Goal: Information Seeking & Learning: Check status

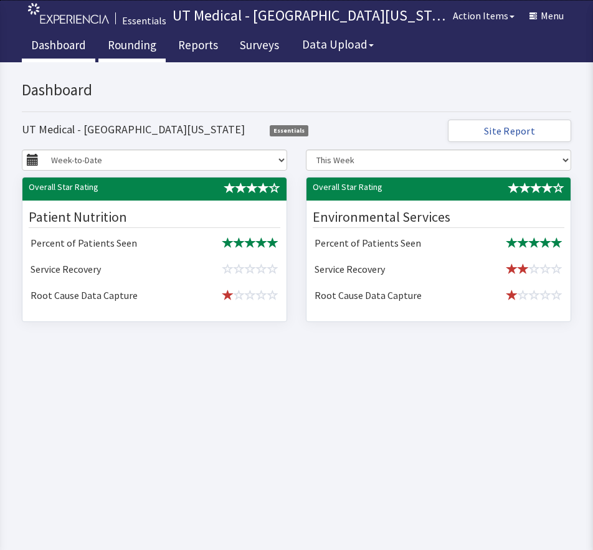
click at [129, 55] on link "Rounding" at bounding box center [131, 46] width 67 height 31
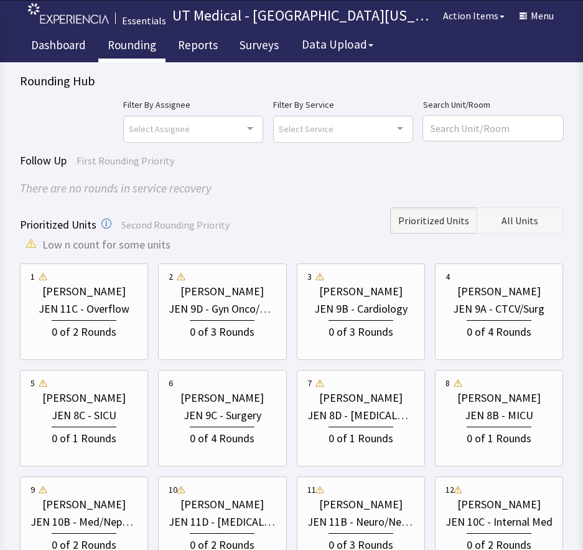
click at [500, 217] on button "All Units" at bounding box center [520, 220] width 87 height 26
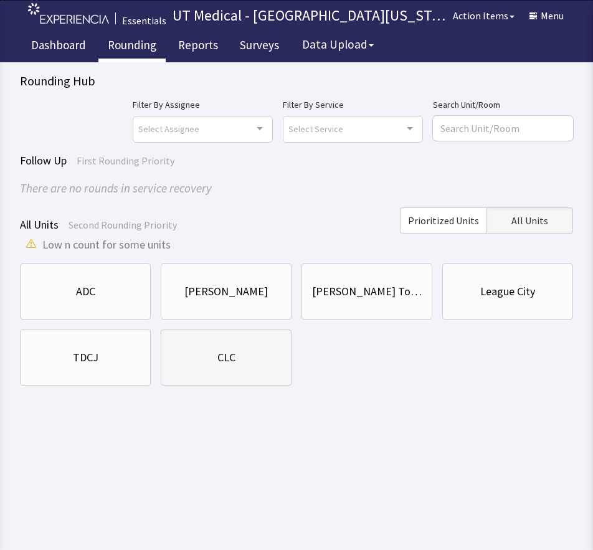
click at [255, 368] on div "CLC" at bounding box center [226, 357] width 110 height 42
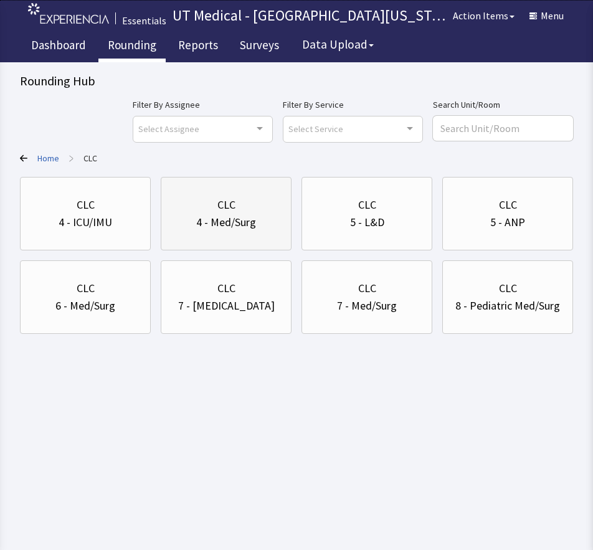
click at [251, 238] on div "CLC 4 - Med/Surg" at bounding box center [226, 214] width 110 height 60
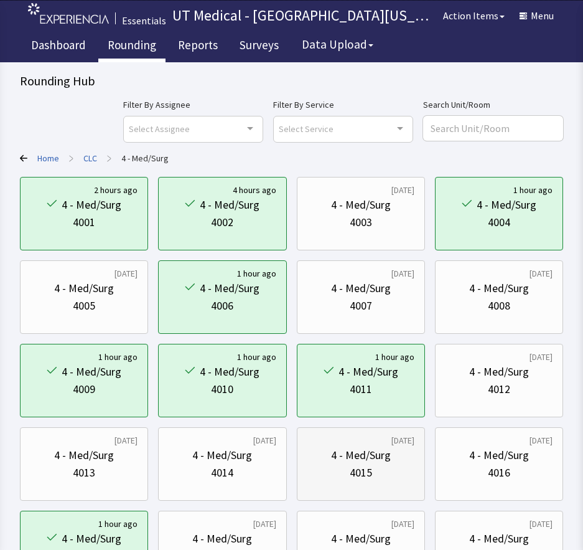
click at [367, 472] on div "4015" at bounding box center [361, 472] width 22 height 17
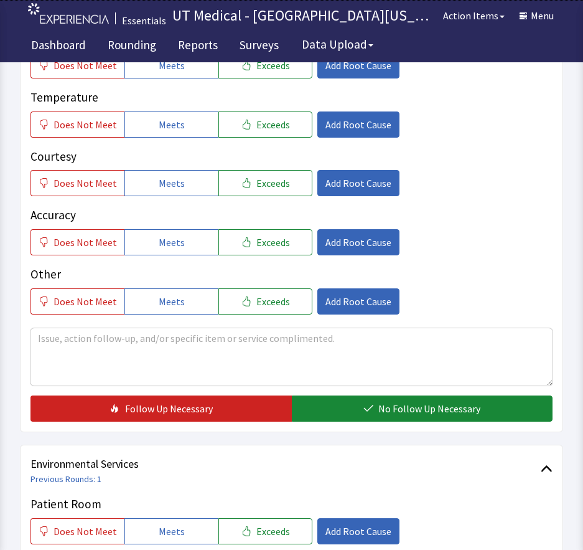
scroll to position [436, 0]
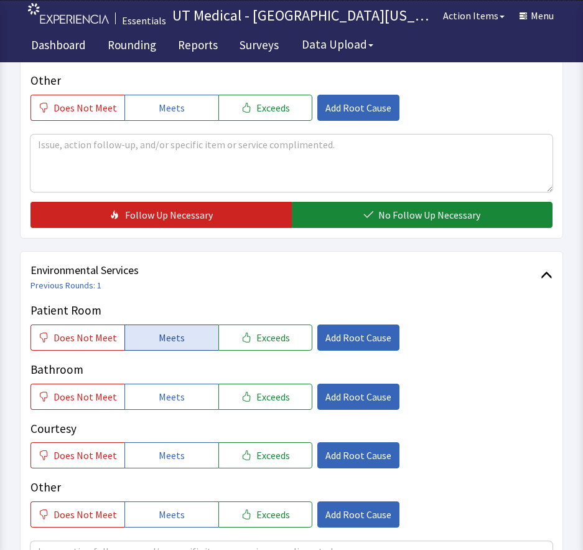
click at [187, 346] on button "Meets" at bounding box center [171, 337] width 94 height 26
click at [178, 404] on button "Meets" at bounding box center [171, 396] width 94 height 26
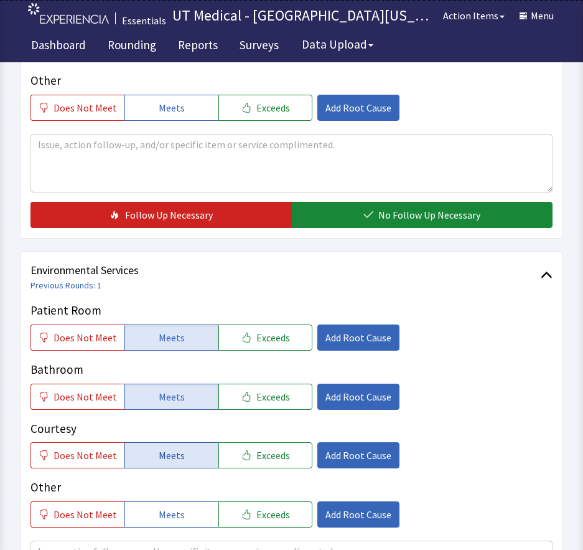
click at [172, 456] on span "Meets" at bounding box center [172, 455] width 26 height 15
click at [172, 510] on span "Meets" at bounding box center [172, 514] width 26 height 15
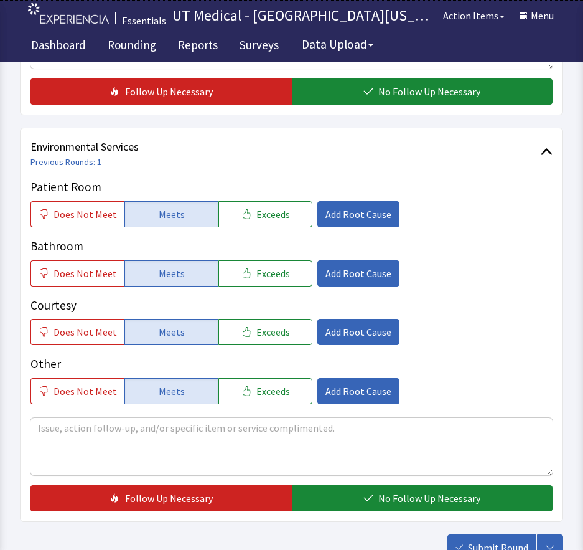
scroll to position [560, 0]
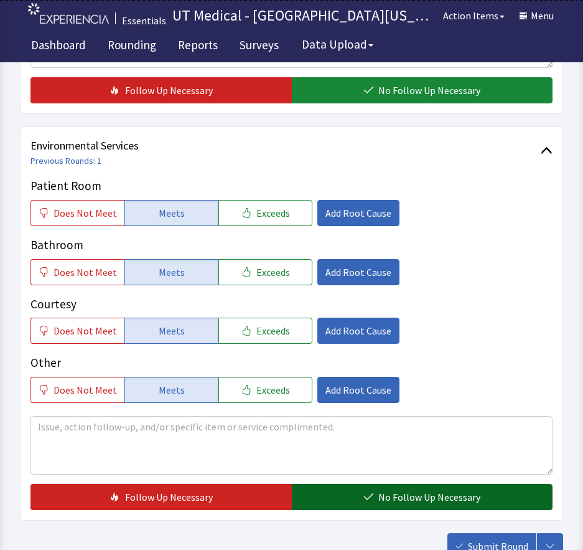
click at [406, 497] on span "No Follow Up Necessary" at bounding box center [429, 496] width 102 height 15
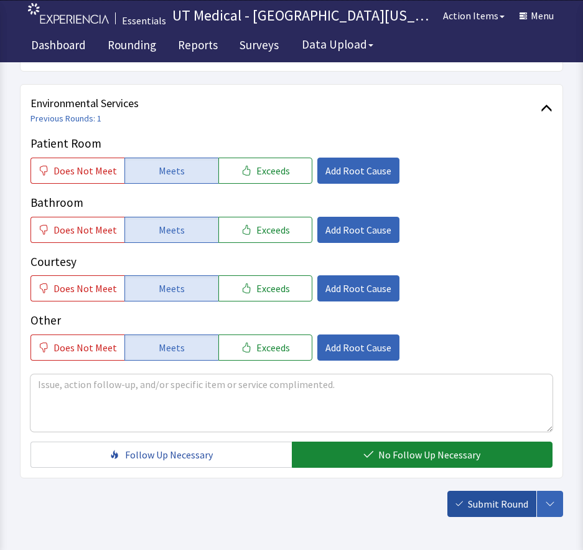
scroll to position [652, 0]
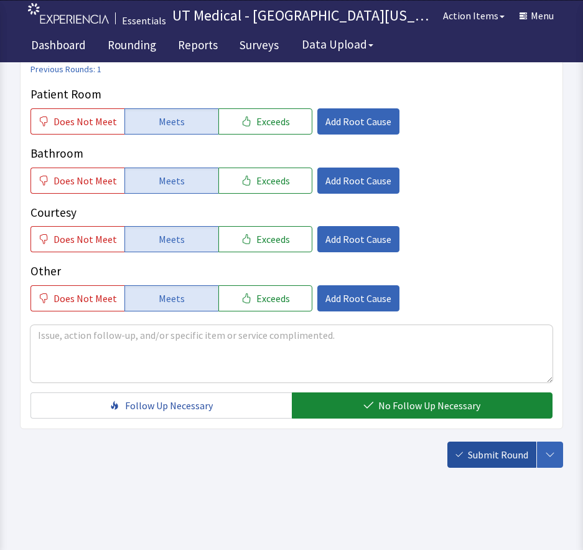
click at [486, 456] on span "Submit Round" at bounding box center [498, 454] width 60 height 15
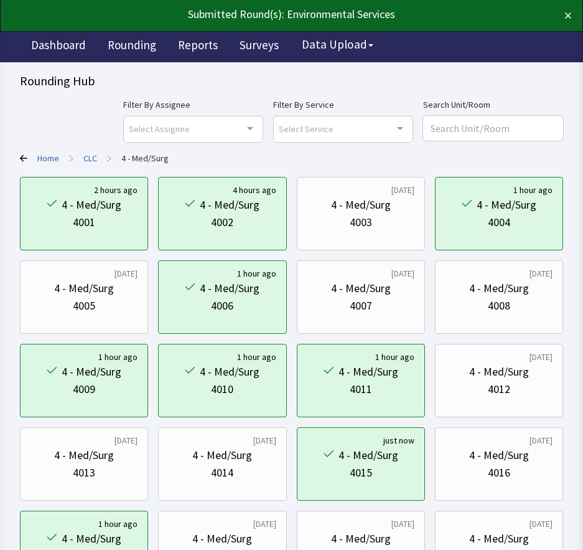
click at [569, 18] on button "×" at bounding box center [568, 16] width 7 height 20
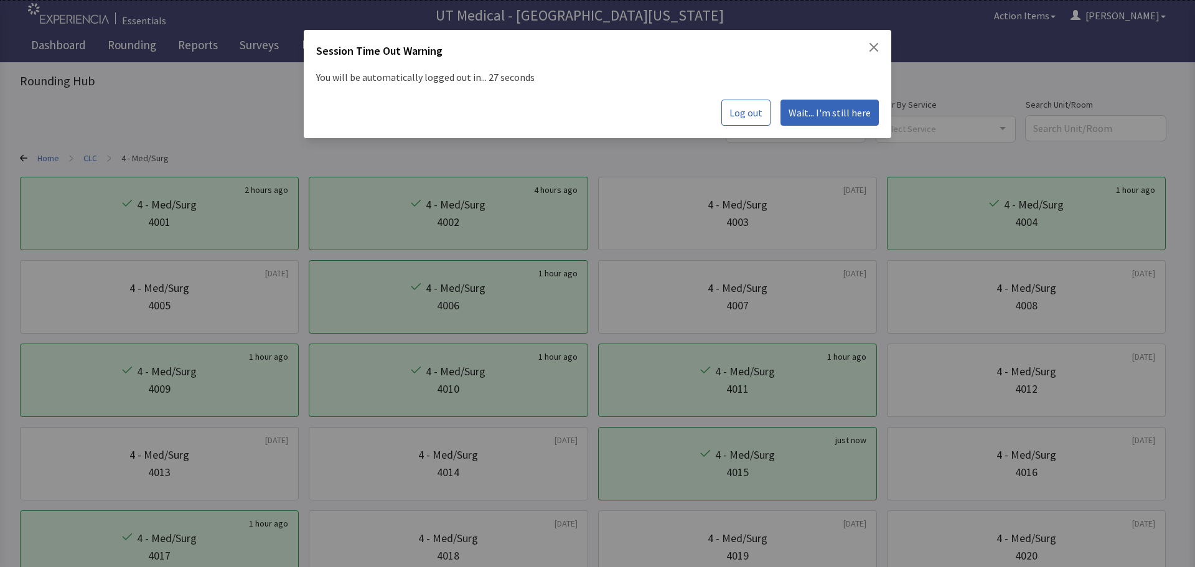
click at [583, 117] on span "Wait... I'm still here" at bounding box center [830, 112] width 82 height 15
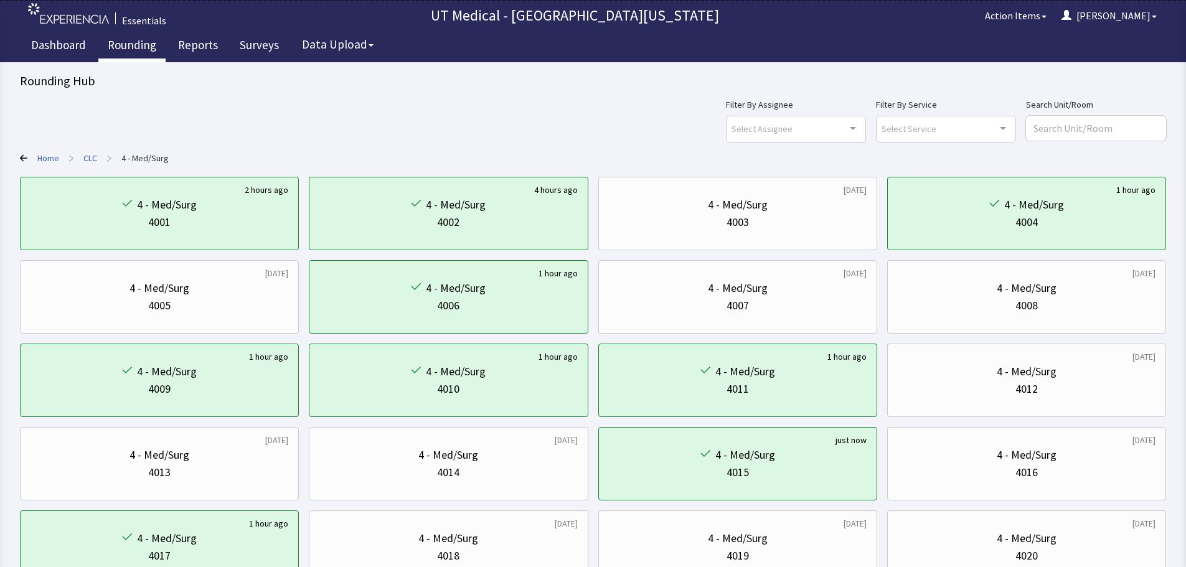
click at [146, 54] on link "Rounding" at bounding box center [131, 46] width 67 height 31
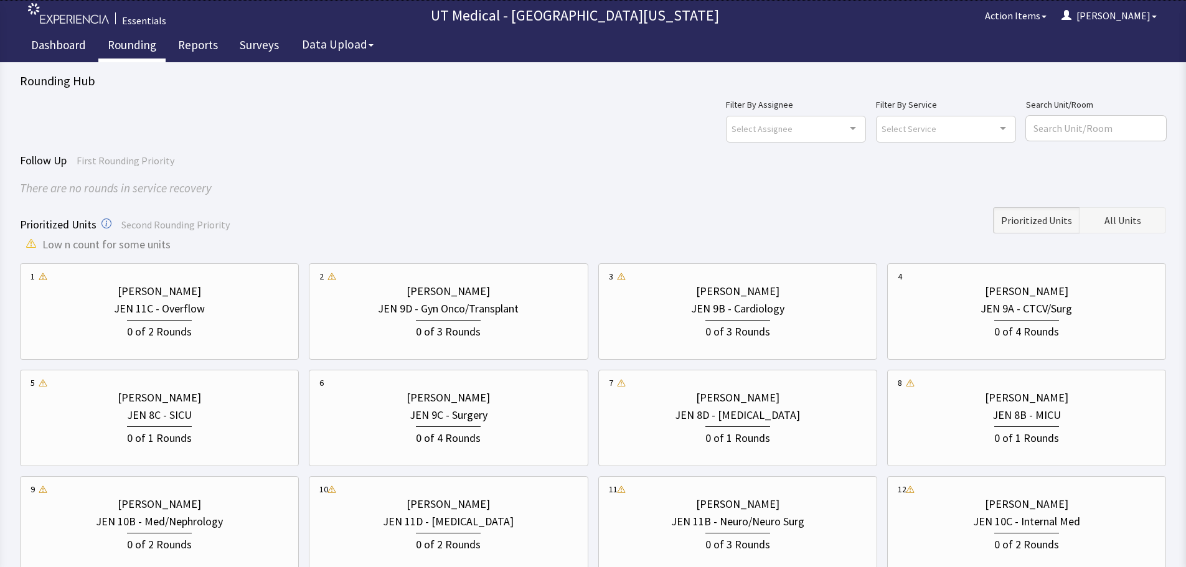
click at [1102, 212] on button "All Units" at bounding box center [1122, 220] width 87 height 26
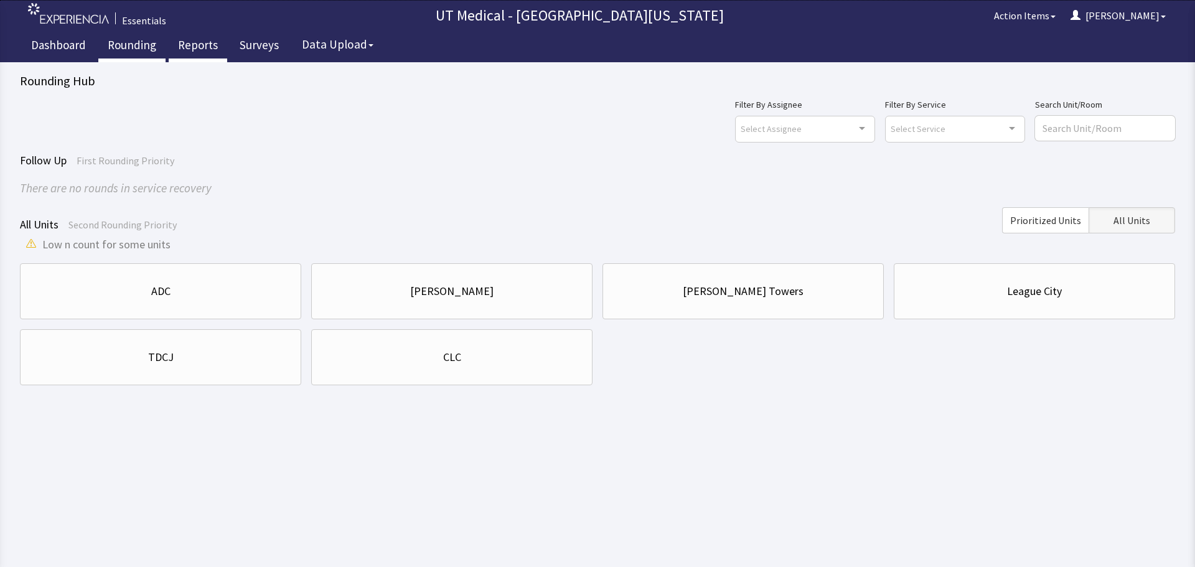
click at [200, 43] on link "Reports" at bounding box center [198, 46] width 59 height 31
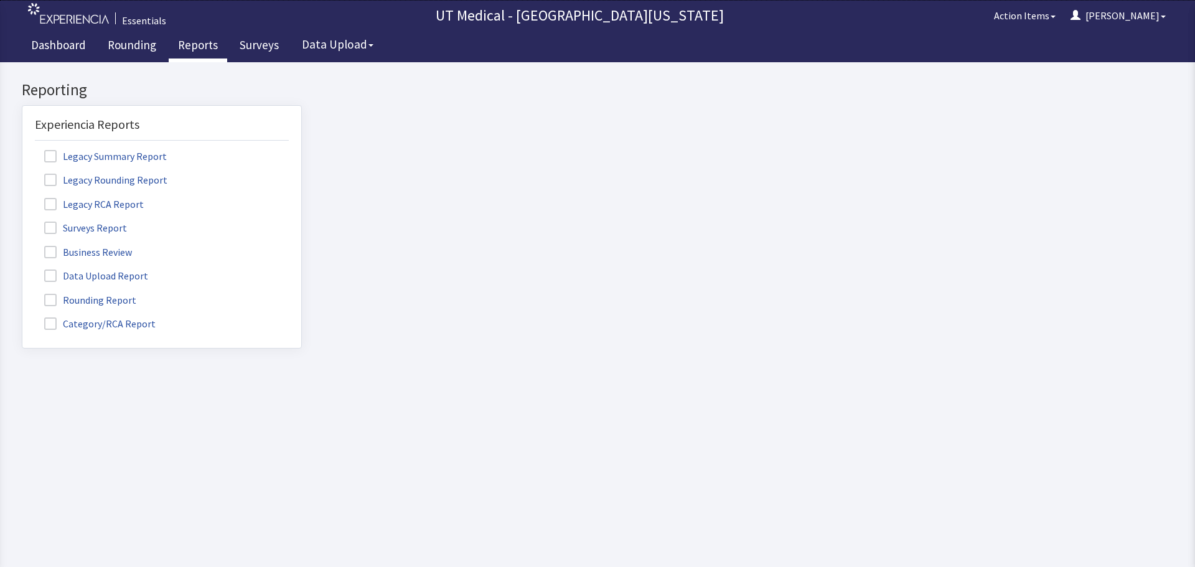
click at [49, 305] on span at bounding box center [50, 300] width 12 height 12
click at [22, 293] on input "Rounding Report" at bounding box center [22, 293] width 0 height 0
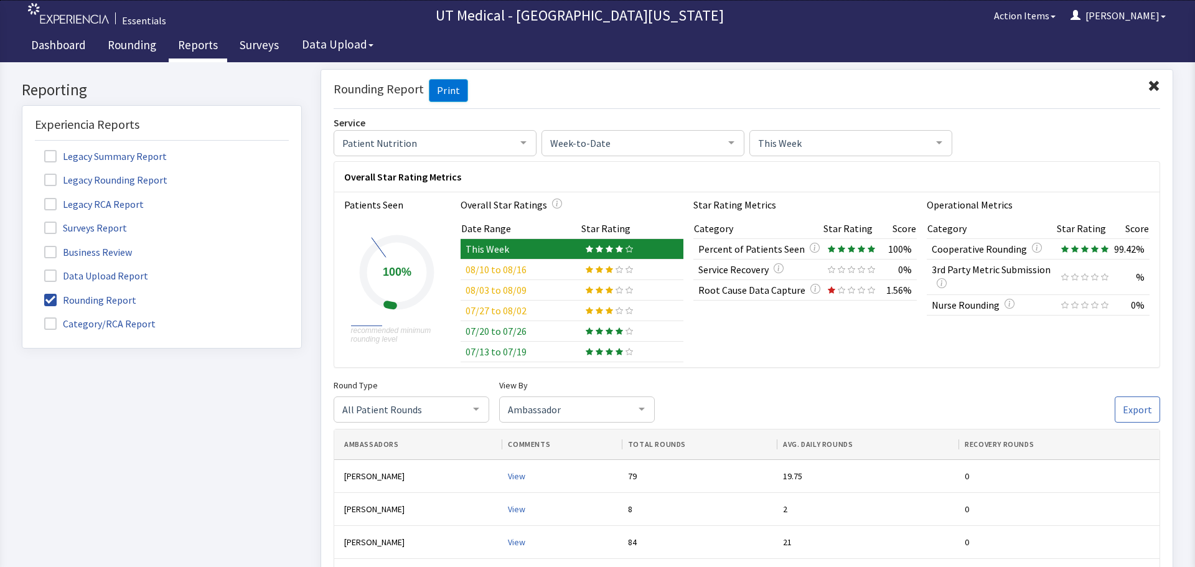
scroll to position [62, 0]
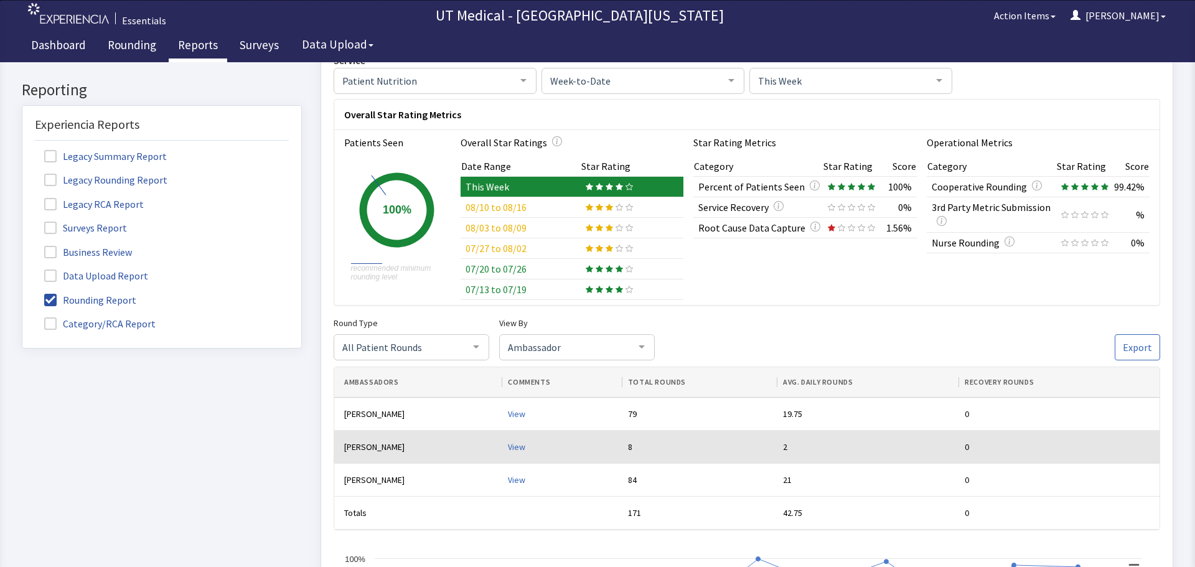
click at [390, 446] on td "[PERSON_NAME]" at bounding box center [418, 446] width 169 height 33
click div "View"
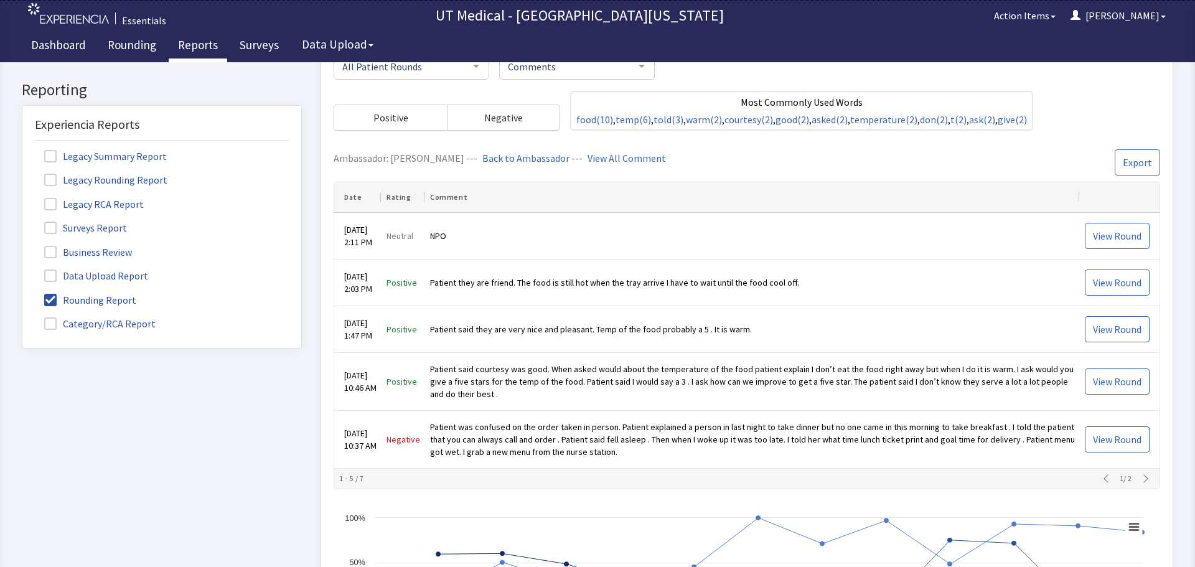
scroll to position [389, 0]
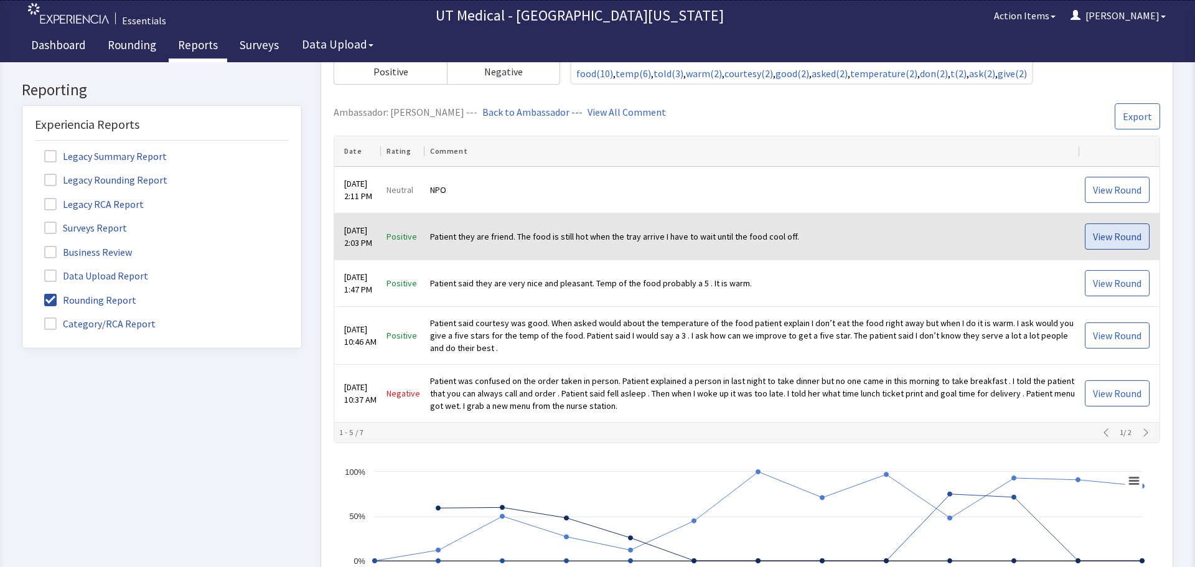
click button "View Round"
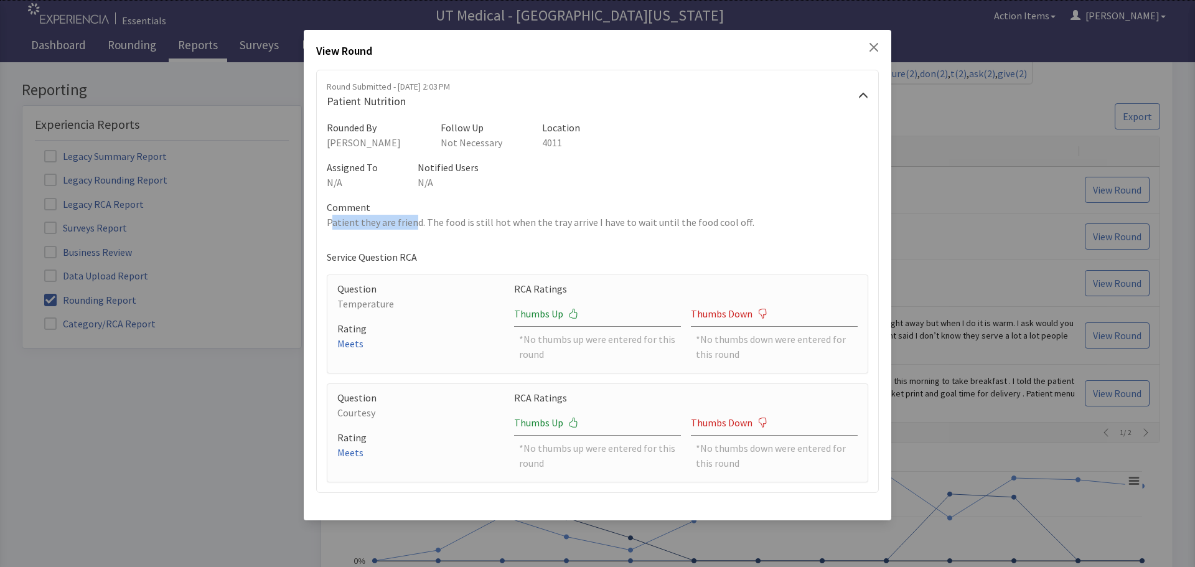
drag, startPoint x: 331, startPoint y: 223, endPoint x: 414, endPoint y: 222, distance: 82.8
click at [414, 222] on p "Patient they are friend. The food is still hot when the tray arrive I have to w…" at bounding box center [598, 222] width 542 height 15
drag, startPoint x: 328, startPoint y: 220, endPoint x: 753, endPoint y: 222, distance: 425.1
click at [753, 222] on p "Patient they are friend. The food is still hot when the tray arrive I have to w…" at bounding box center [598, 222] width 542 height 15
copy p "Patient they are friend. The food is still hot when the tray arrive I have to w…"
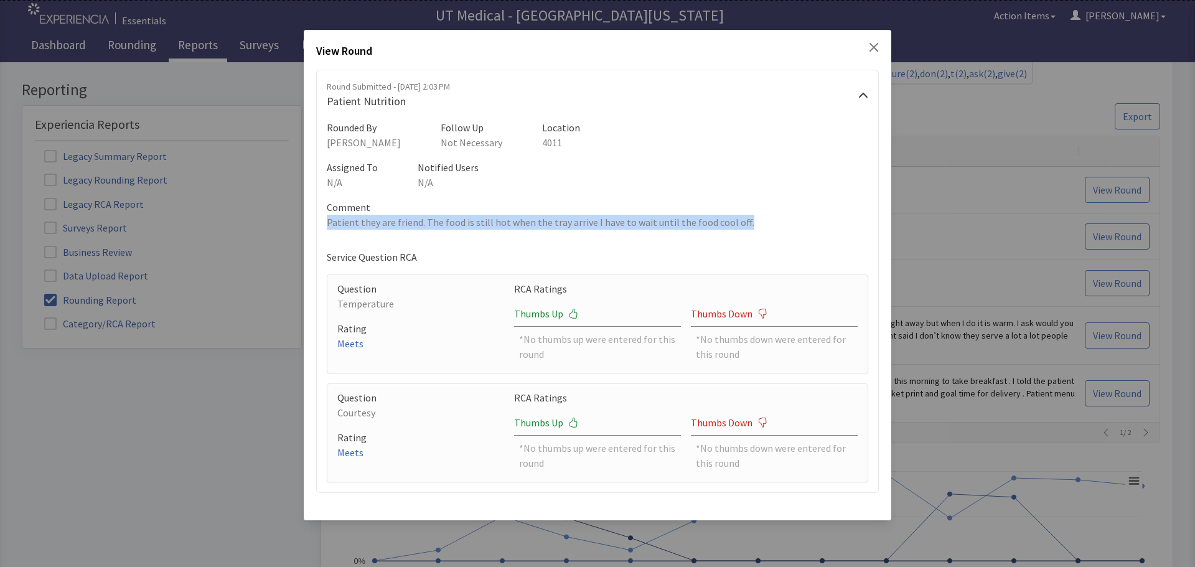
click at [875, 47] on icon "Close" at bounding box center [874, 47] width 9 height 9
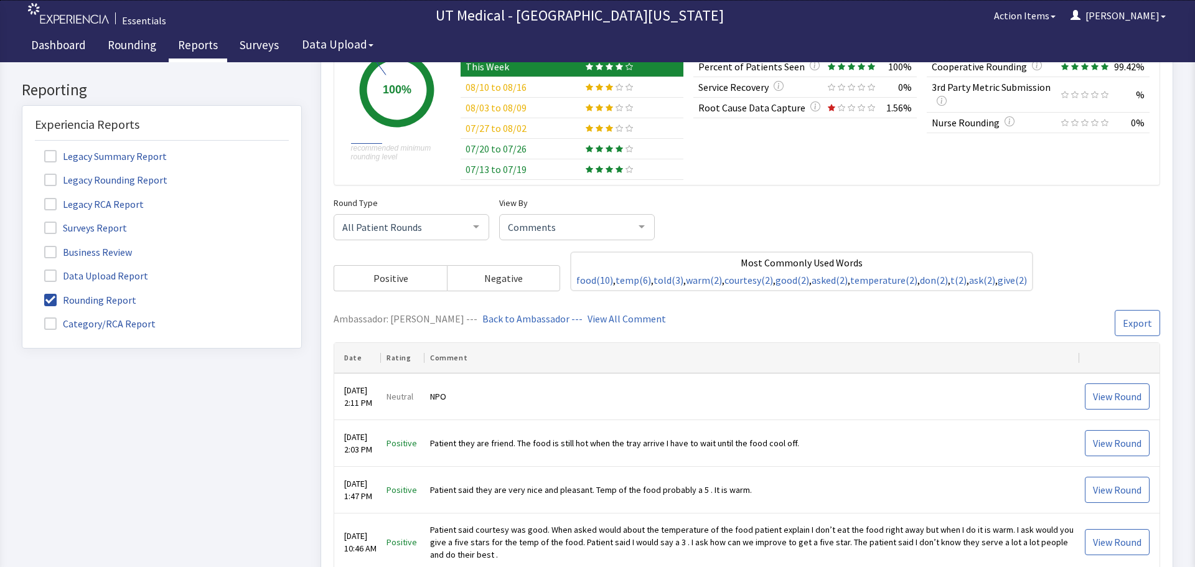
scroll to position [311, 0]
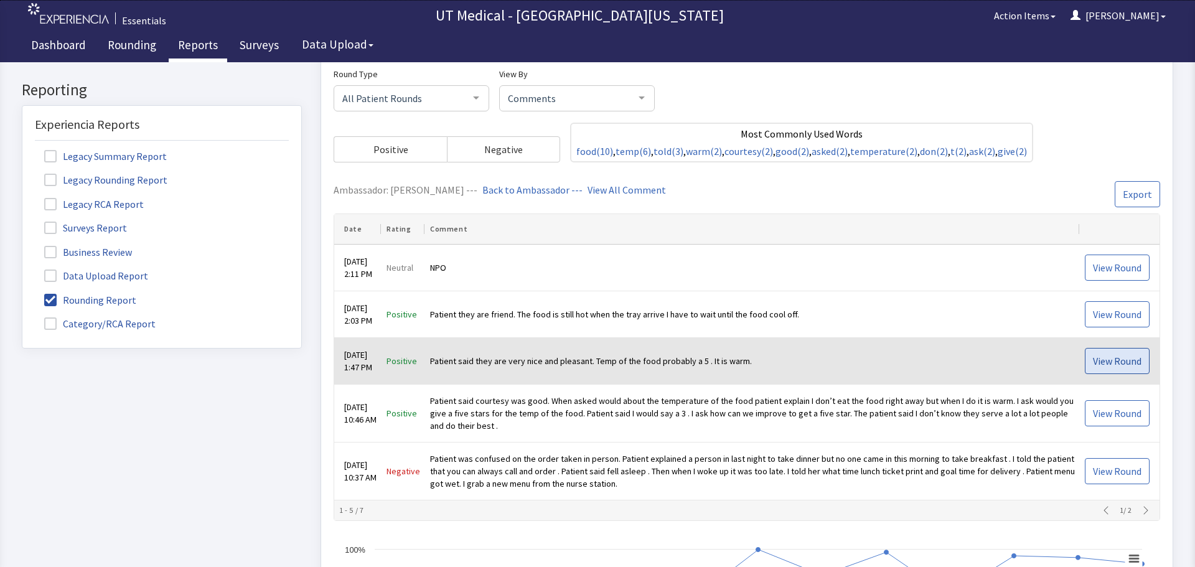
click button "View Round"
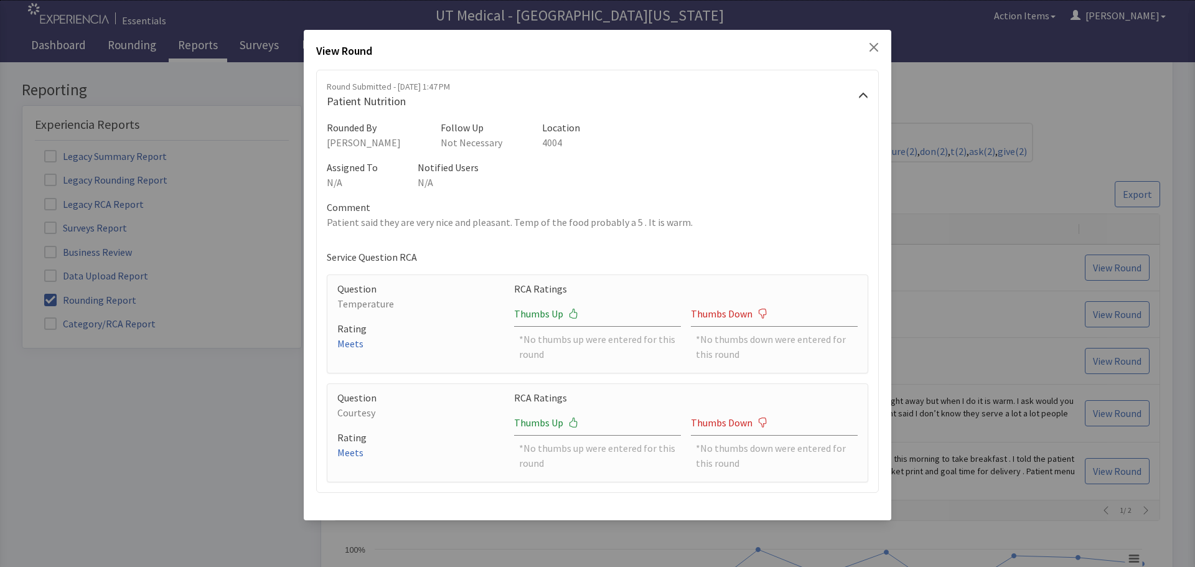
click at [692, 223] on p "Patient said they are very nice and pleasant. Temp of the food probably a 5 . I…" at bounding box center [598, 222] width 542 height 15
click at [680, 223] on p "Patient said they are very nice and pleasant. Temp of the food probably a 5 . I…" at bounding box center [598, 222] width 542 height 15
drag, startPoint x: 682, startPoint y: 222, endPoint x: 337, endPoint y: 223, distance: 345.5
copy p "Patient said they are very nice and pleasant. Temp of the food probably a 5 . I…"
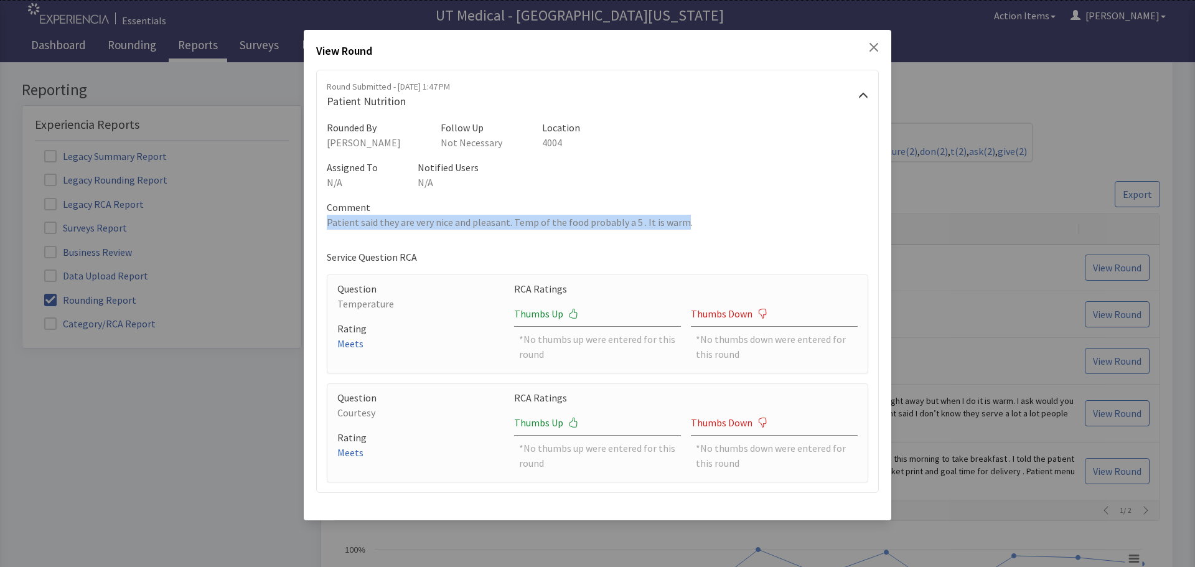
click at [874, 46] on icon "Close" at bounding box center [874, 47] width 10 height 10
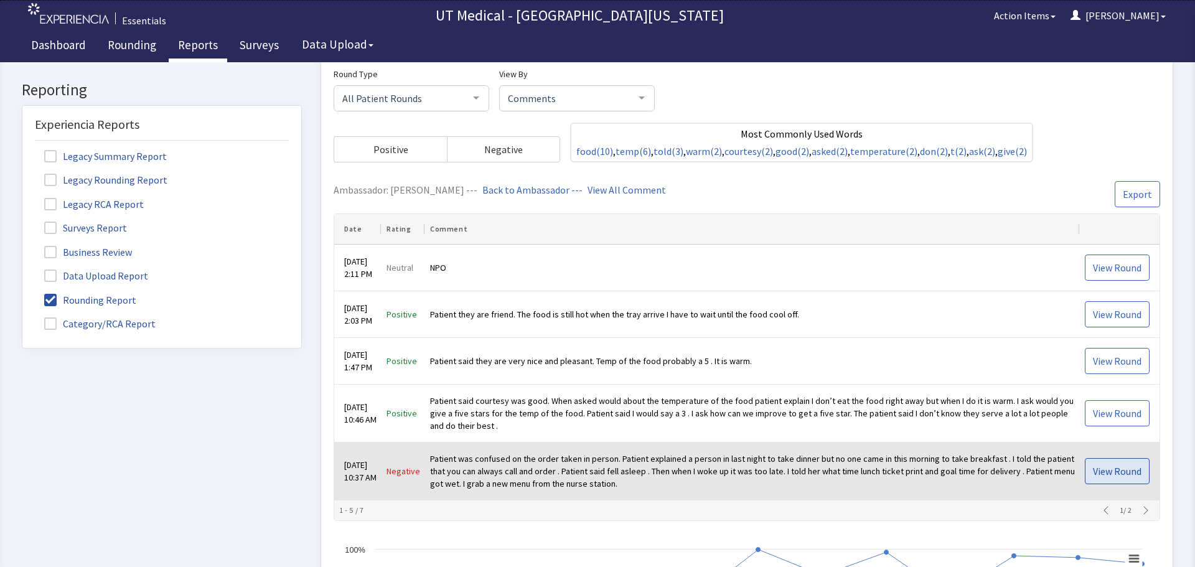
click at [1096, 471] on span "View Round" at bounding box center [1117, 471] width 49 height 15
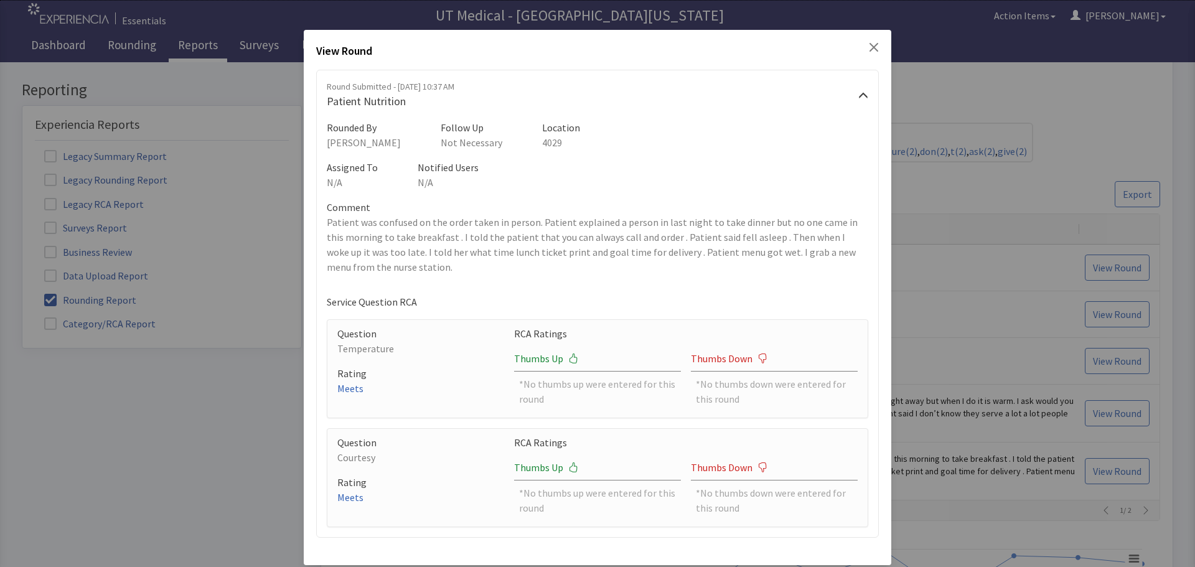
click at [327, 228] on p "Patient was confused on the order taken in person. Patient explained a person i…" at bounding box center [598, 245] width 542 height 60
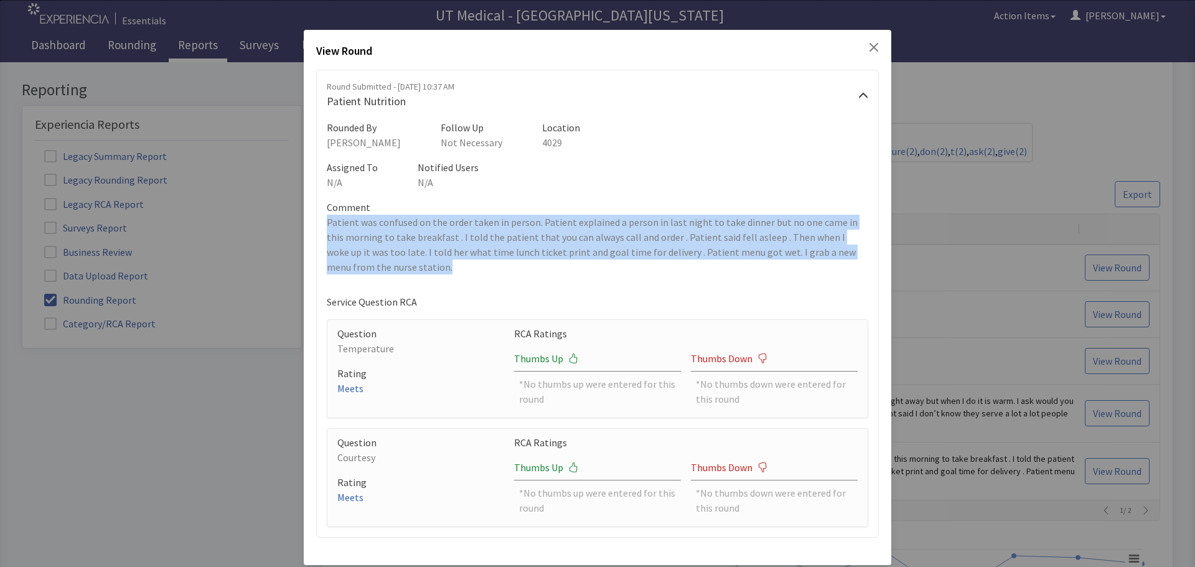
drag, startPoint x: 325, startPoint y: 223, endPoint x: 438, endPoint y: 265, distance: 120.1
click at [438, 265] on p "Patient was confused on the order taken in person. Patient explained a person i…" at bounding box center [598, 245] width 542 height 60
copy p "Patient was confused on the order taken in person. Patient explained a person i…"
click at [870, 47] on icon "Close" at bounding box center [874, 47] width 10 height 10
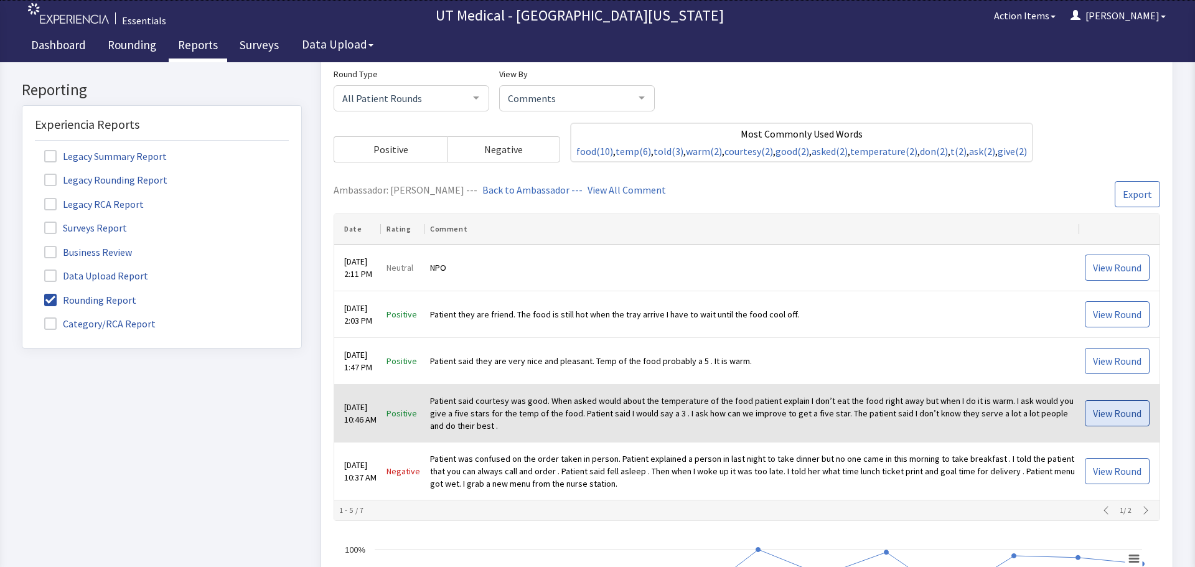
click at [1093, 416] on span "View Round" at bounding box center [1117, 413] width 49 height 15
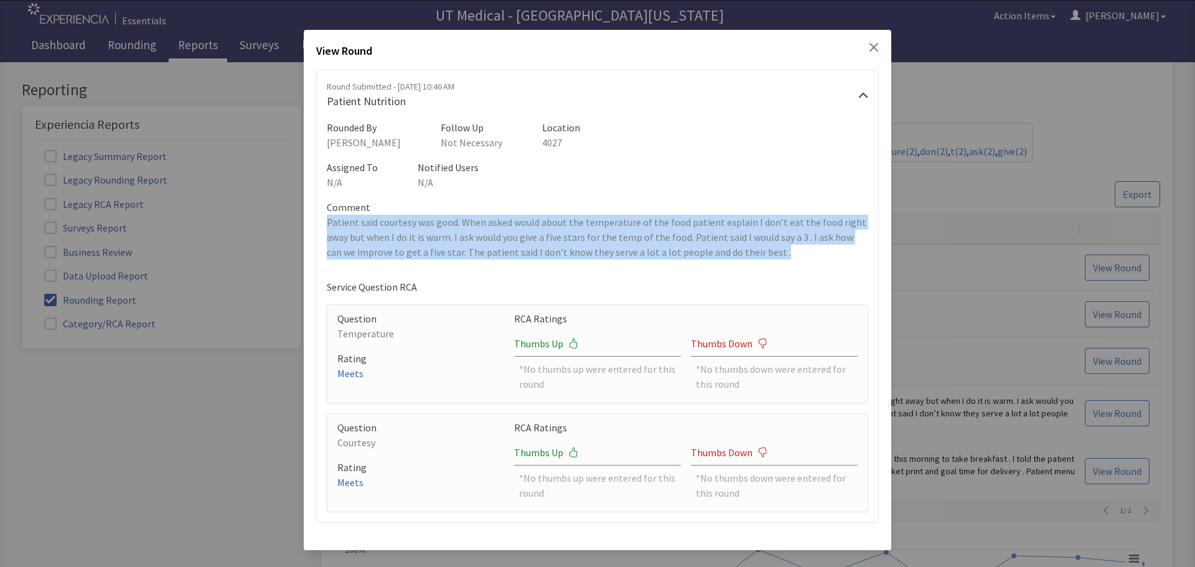
drag, startPoint x: 328, startPoint y: 223, endPoint x: 788, endPoint y: 252, distance: 460.9
click at [788, 252] on p "Patient said courtesy was good. When asked would about the temperature of the f…" at bounding box center [598, 237] width 542 height 45
copy p "Patient said courtesy was good. When asked would about the temperature of the f…"
drag, startPoint x: 875, startPoint y: 45, endPoint x: 873, endPoint y: 88, distance: 43.0
click at [874, 45] on icon "Close" at bounding box center [874, 47] width 10 height 10
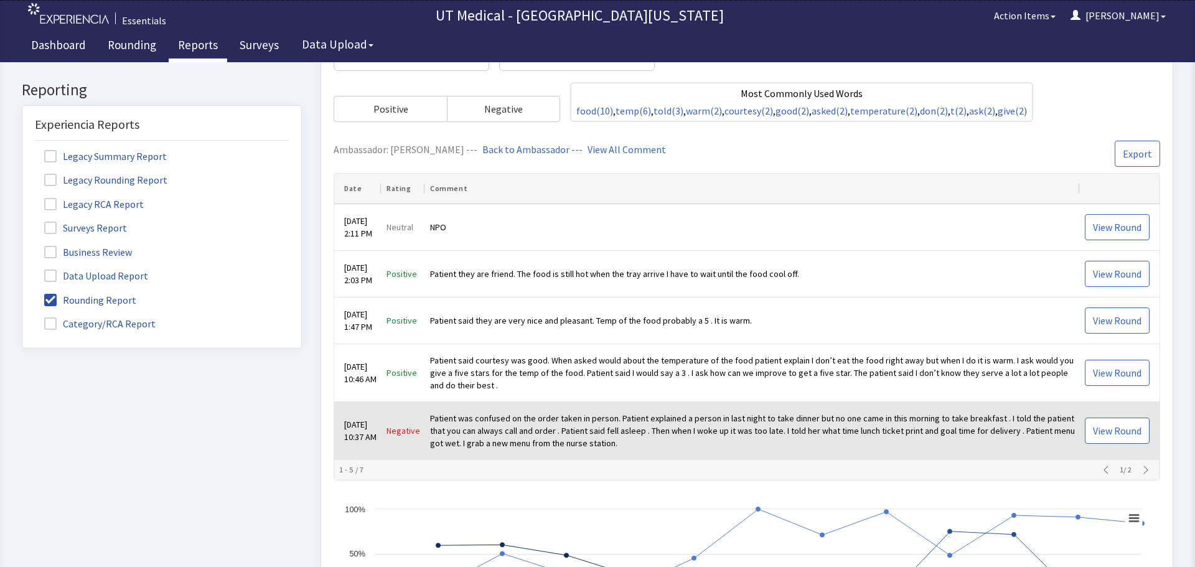
scroll to position [373, 0]
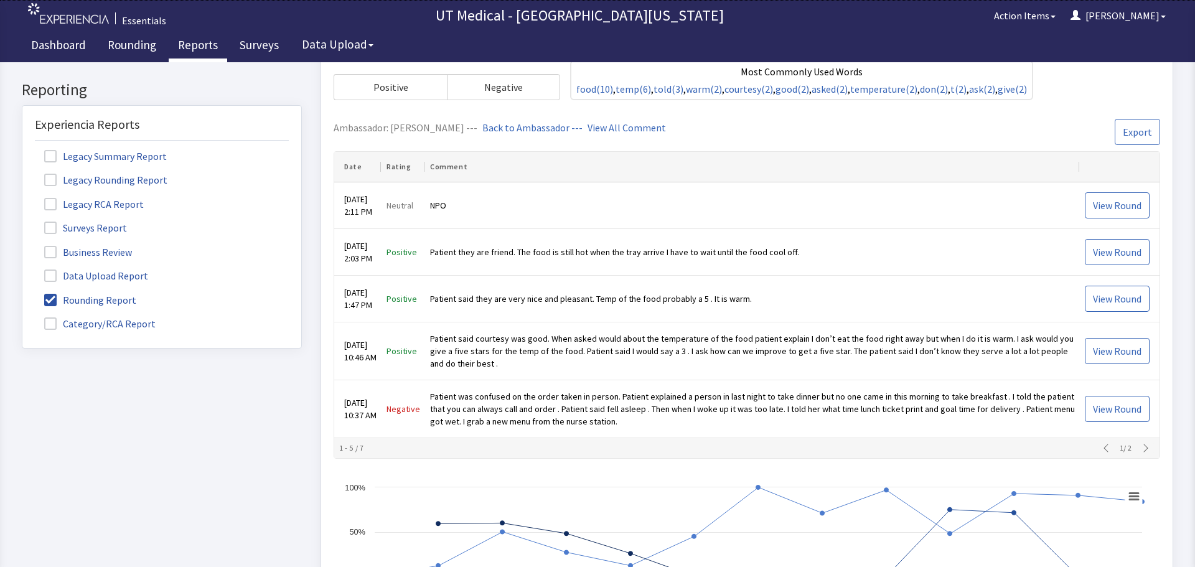
click button "button"
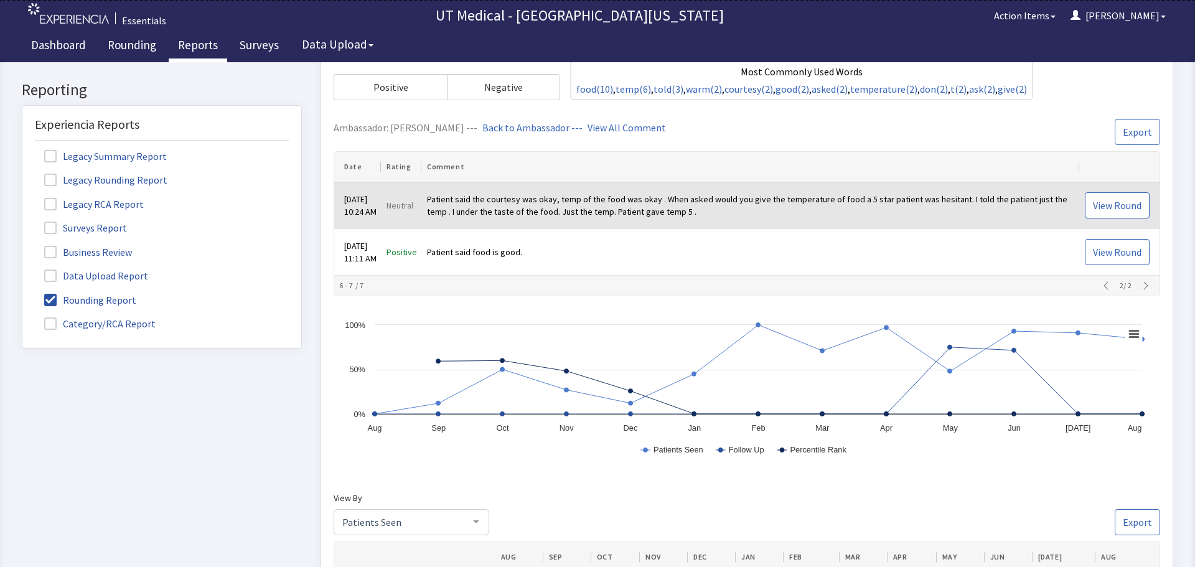
click td "Patient said the courtesy was okay, temp of the food was okay . When asked woul…"
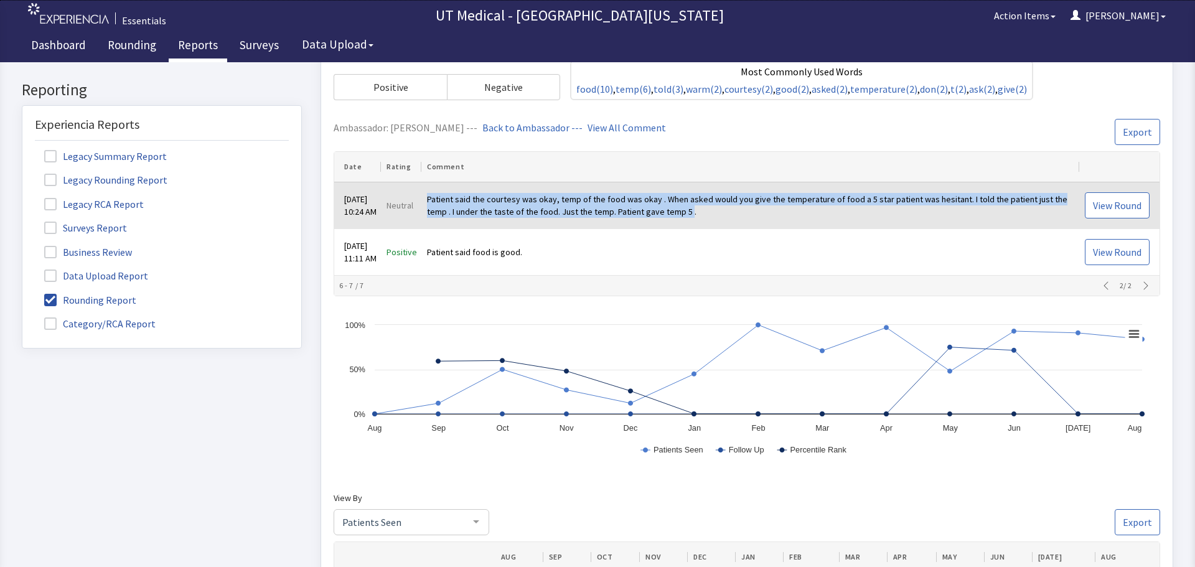
drag, startPoint x: 694, startPoint y: 210, endPoint x: 439, endPoint y: 200, distance: 255.4
click td "Patient said the courtesy was okay, temp of the food was okay . When asked woul…"
copy td "Patient said the courtesy was okay, temp of the food was okay . When asked woul…"
click at [1093, 198] on span "View Round" at bounding box center [1117, 205] width 49 height 15
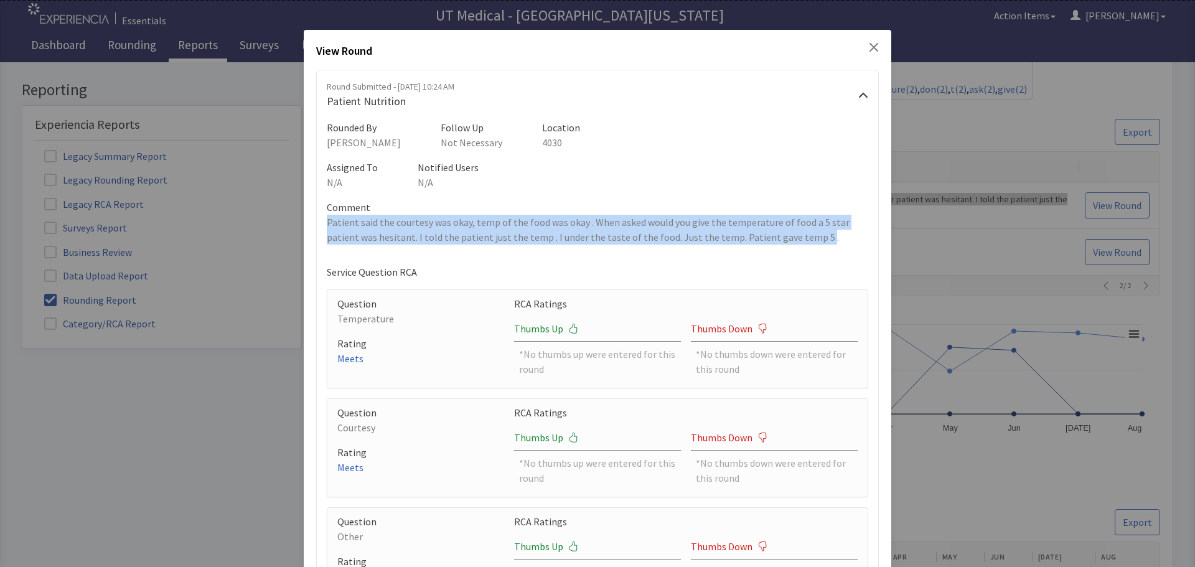
drag, startPoint x: 810, startPoint y: 238, endPoint x: 320, endPoint y: 224, distance: 490.7
click at [320, 224] on div "Round Submitted - Aug 20, 2025, 10:24 AM Patient Nutrition Rounded By Michelle …" at bounding box center [597, 343] width 563 height 547
copy p "Patient said the courtesy was okay, temp of the food was okay . When asked woul…"
click at [869, 47] on icon "Close" at bounding box center [874, 47] width 10 height 10
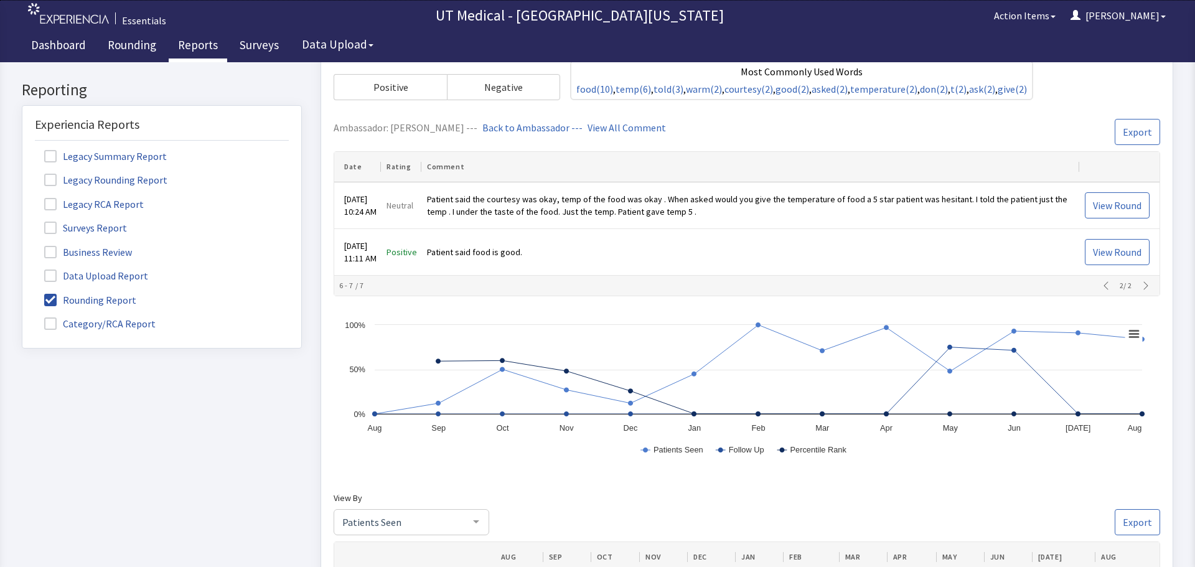
click at [1139, 288] on div "2 / 2" at bounding box center [1125, 286] width 57 height 10
click at [1137, 288] on div "2 / 2" at bounding box center [1125, 286] width 57 height 10
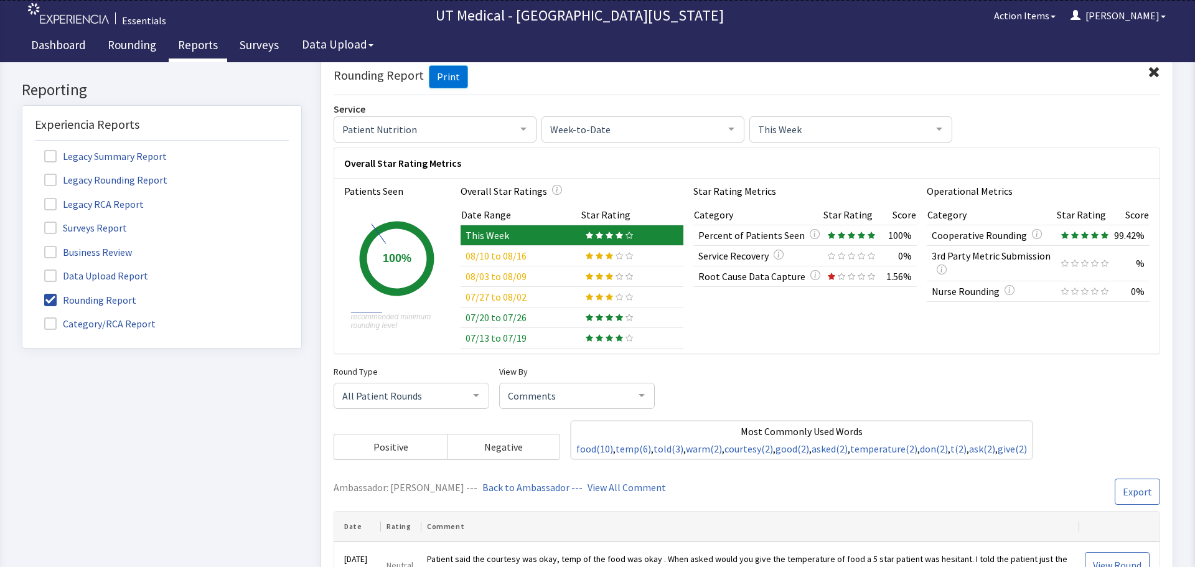
scroll to position [0, 0]
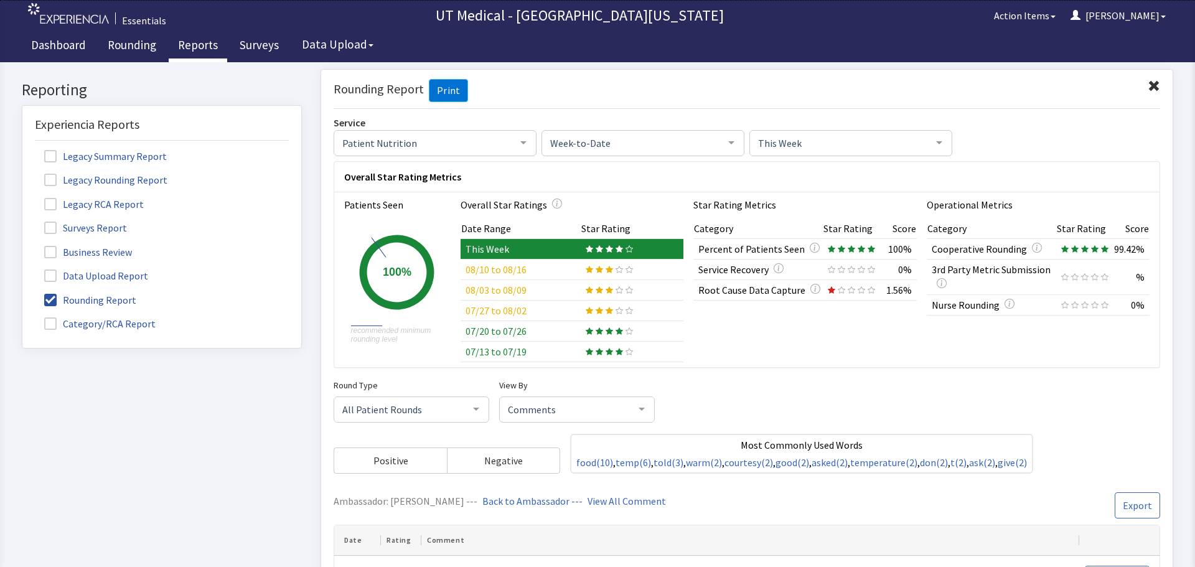
click div
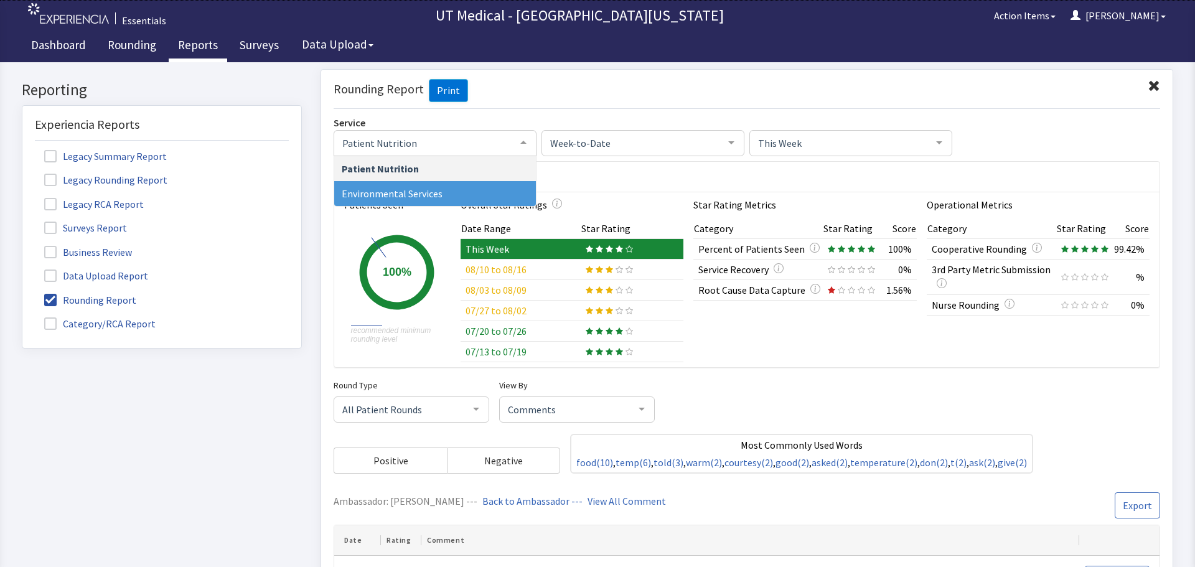
click at [493, 188] on span "Environmental Services" at bounding box center [435, 193] width 202 height 25
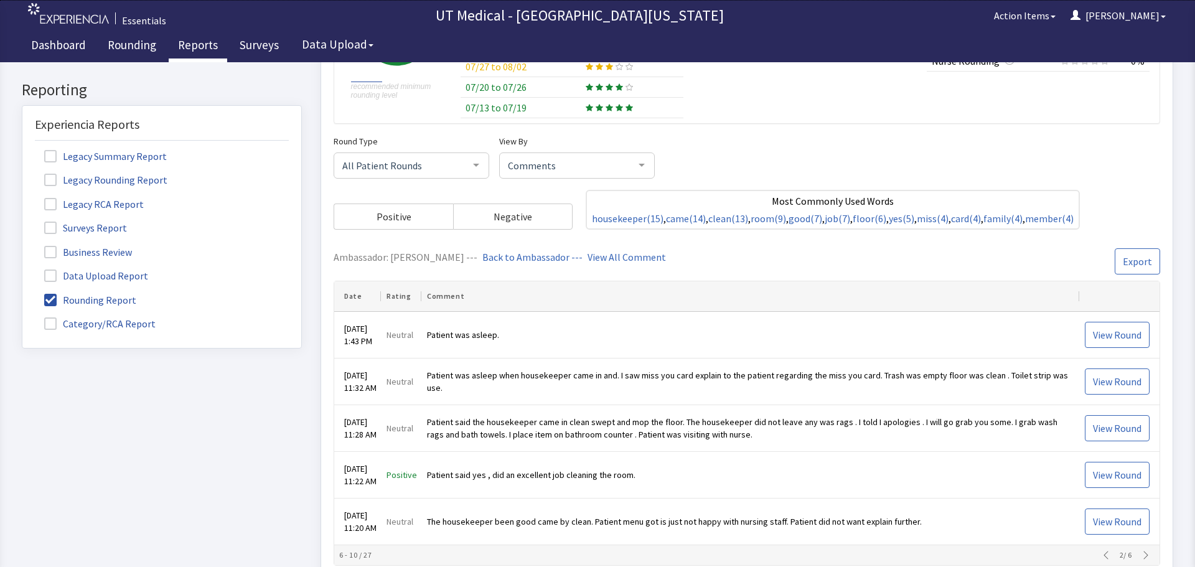
scroll to position [249, 0]
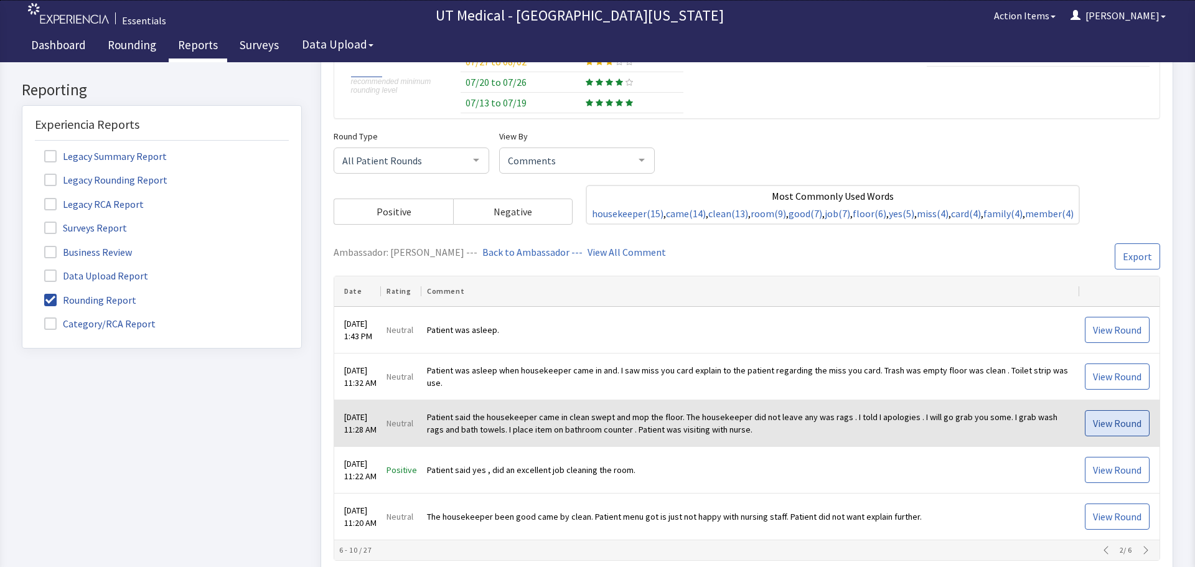
click at [1107, 428] on span "View Round" at bounding box center [1117, 423] width 49 height 15
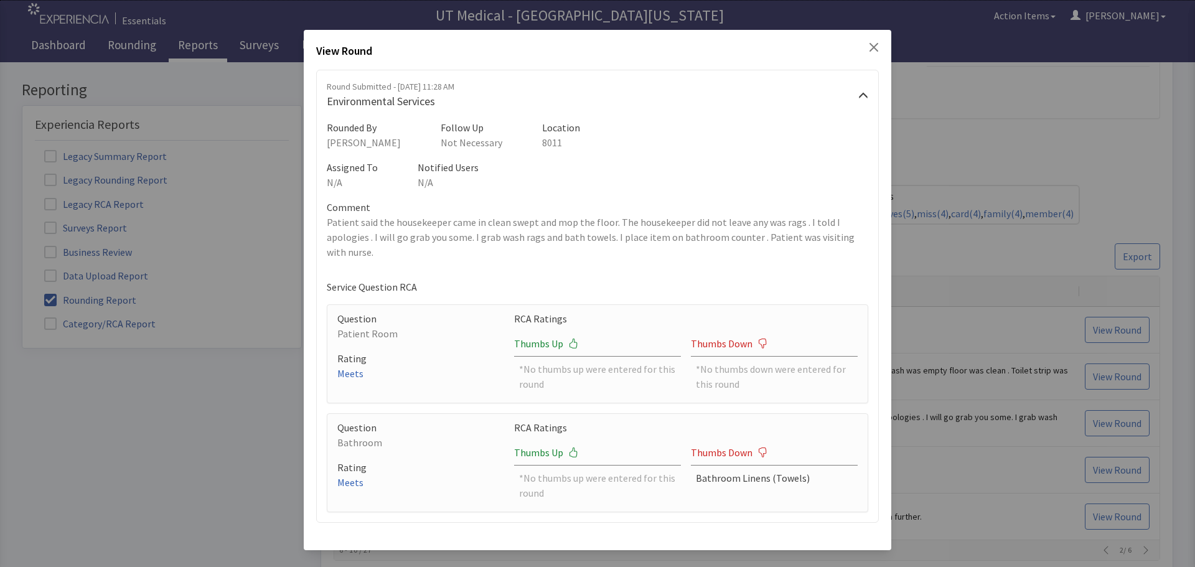
click at [358, 251] on p "Patient said the housekeeper came in clean swept and mop the floor. The houseke…" at bounding box center [598, 237] width 542 height 45
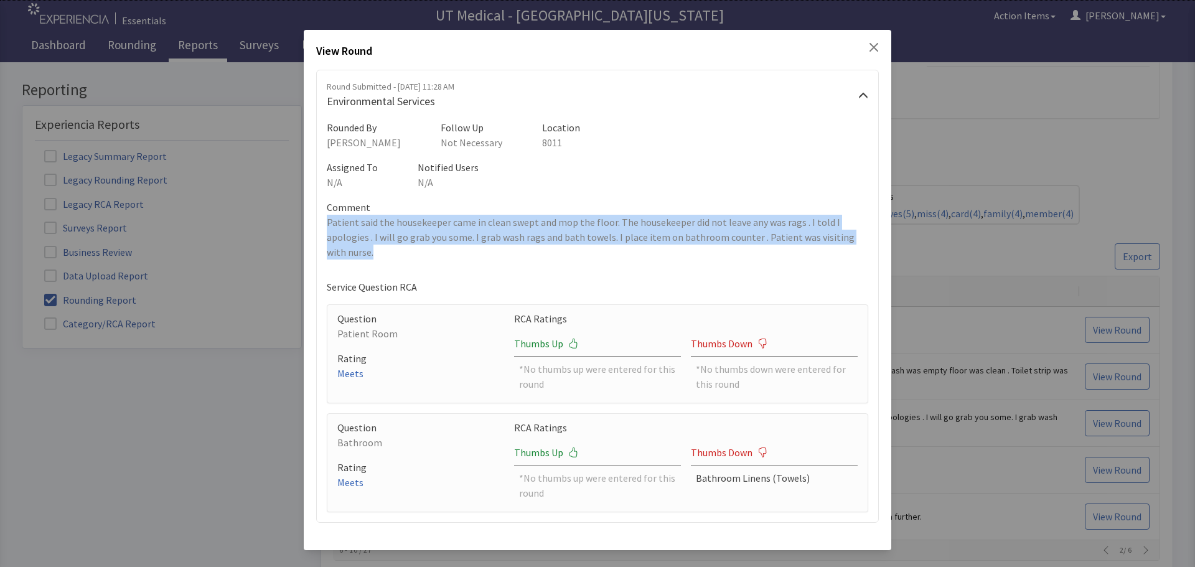
drag, startPoint x: 359, startPoint y: 251, endPoint x: 326, endPoint y: 220, distance: 44.9
click at [279, 179] on div "Round Submitted - Aug 20, 2025, 11:28 AM Environmental Services Rounded By Mich…" at bounding box center [275, 174] width 7 height 7
copy p "Patient said the housekeeper came in clean swept and mop the floor. The houseke…"
click at [871, 47] on icon "Close" at bounding box center [874, 47] width 10 height 10
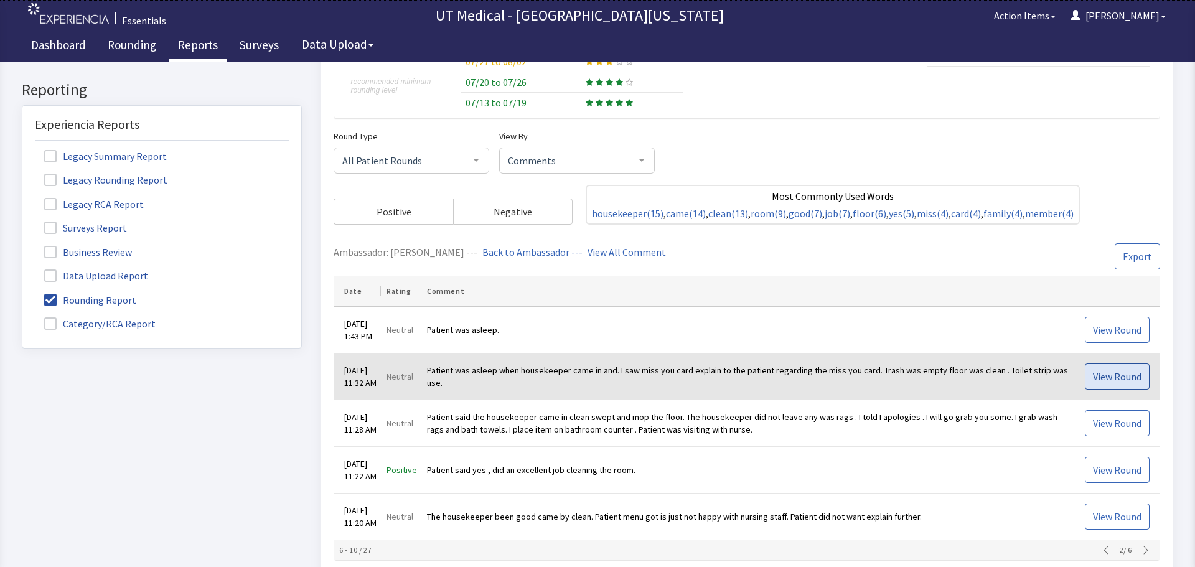
click at [1110, 374] on span "View Round" at bounding box center [1117, 376] width 49 height 15
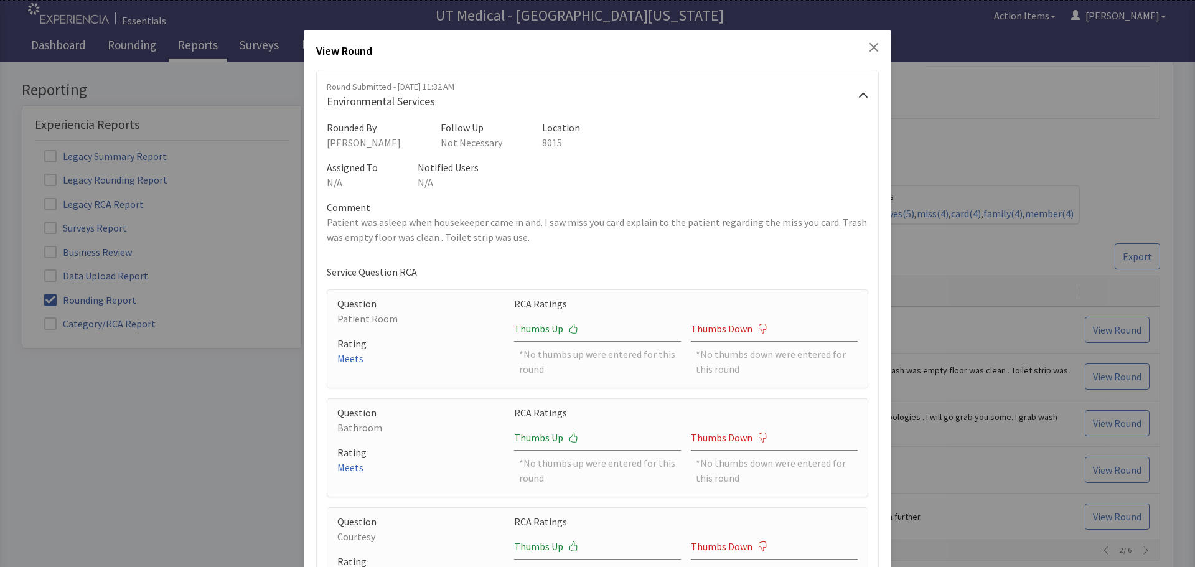
click at [525, 238] on p "Patient was asleep when housekeeper came in and. I saw miss you card explain to…" at bounding box center [598, 230] width 542 height 30
click at [870, 47] on icon "Close" at bounding box center [874, 47] width 9 height 9
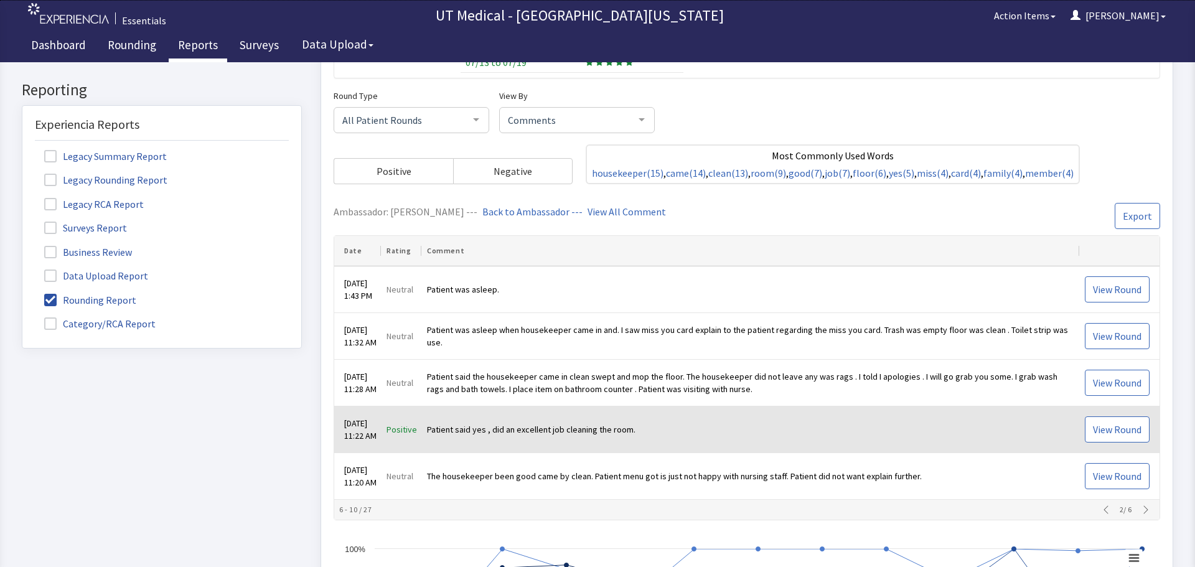
scroll to position [311, 0]
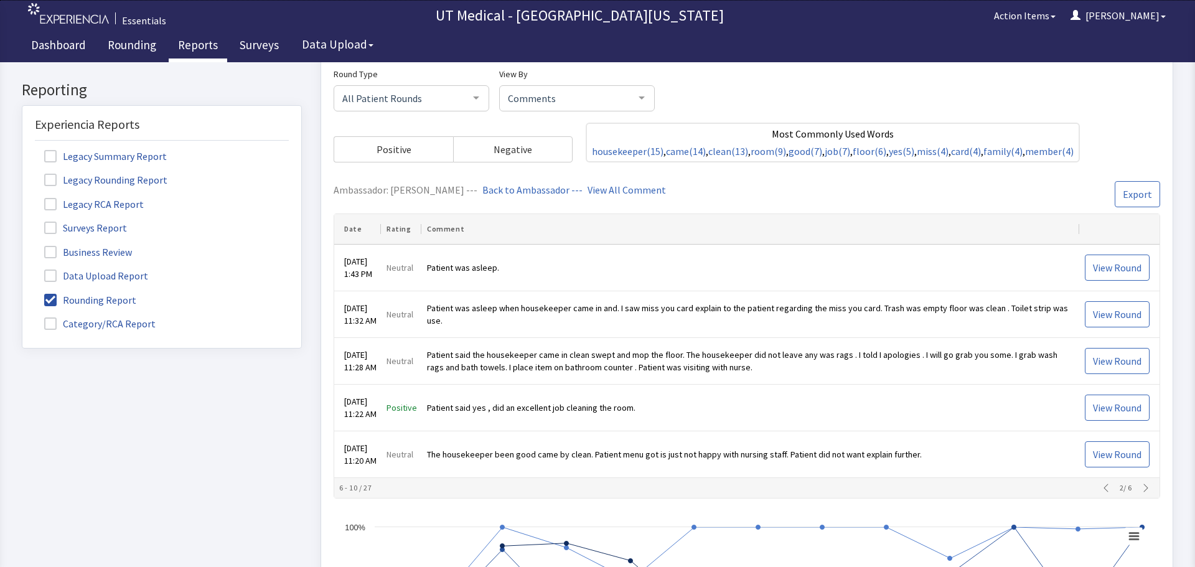
click at [1141, 488] on icon "button" at bounding box center [1146, 488] width 10 height 10
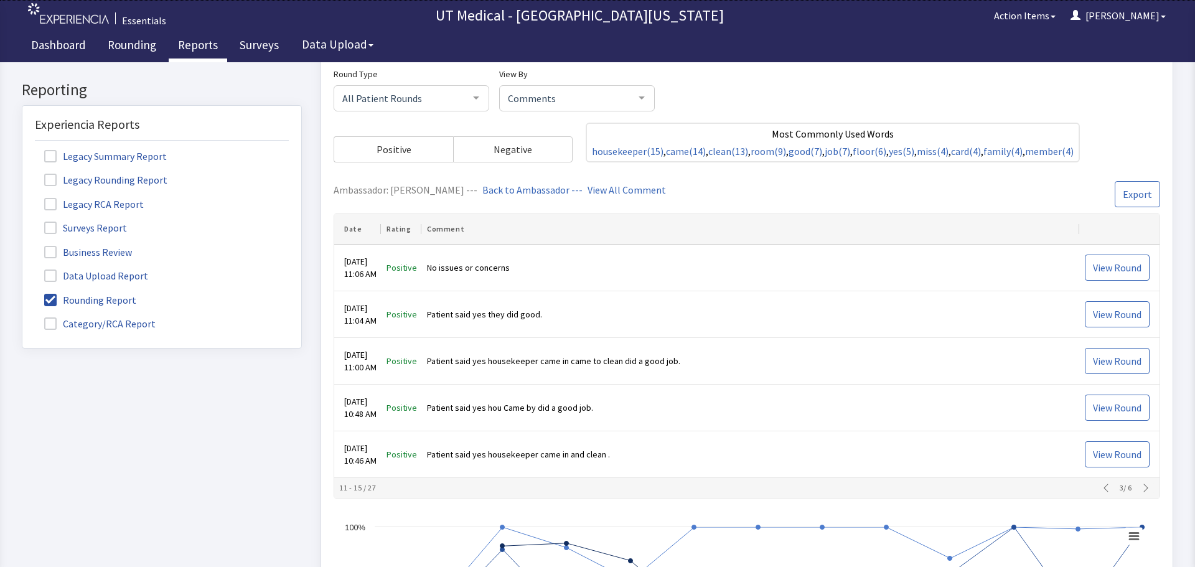
click at [1143, 484] on icon "button" at bounding box center [1145, 488] width 4 height 8
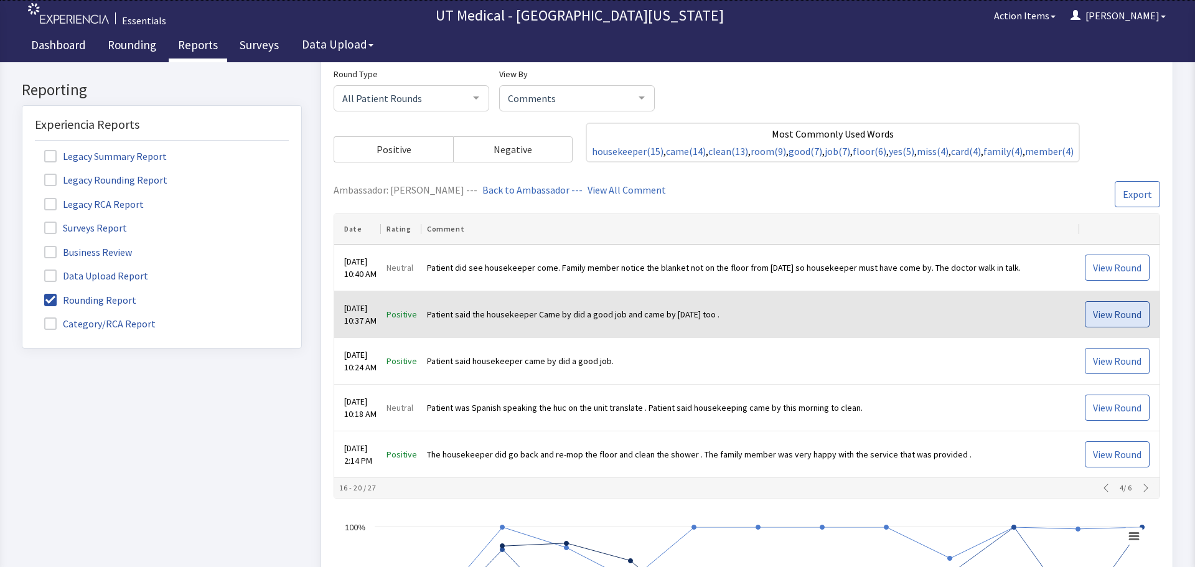
click at [1095, 321] on span "View Round" at bounding box center [1117, 314] width 49 height 15
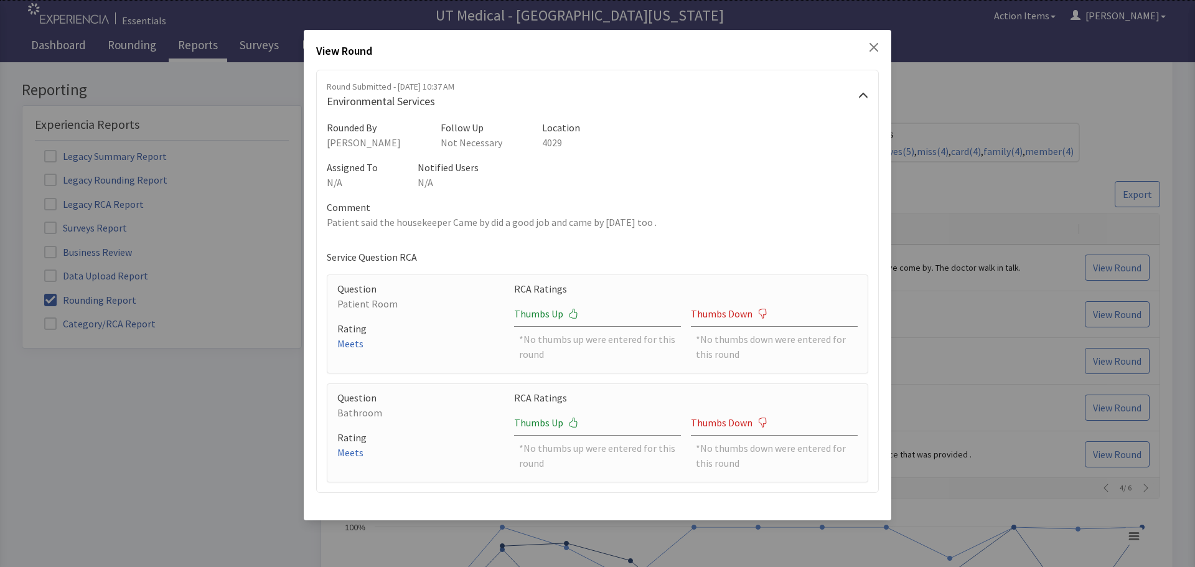
click at [660, 226] on p "Patient said the housekeeper Came by did a good job and came by yesterday too ." at bounding box center [598, 222] width 542 height 15
click at [662, 222] on p "Patient said the housekeeper Came by did a good job and came by yesterday too ." at bounding box center [598, 222] width 542 height 15
click at [665, 222] on p "Patient said the housekeeper Came by did a good job and came by yesterday too ." at bounding box center [598, 222] width 542 height 15
drag, startPoint x: 665, startPoint y: 222, endPoint x: 321, endPoint y: 227, distance: 343.6
click at [321, 227] on div "Round Submitted - Aug 20, 2025, 10:37 AM Environmental Services Rounded By Mich…" at bounding box center [597, 281] width 563 height 423
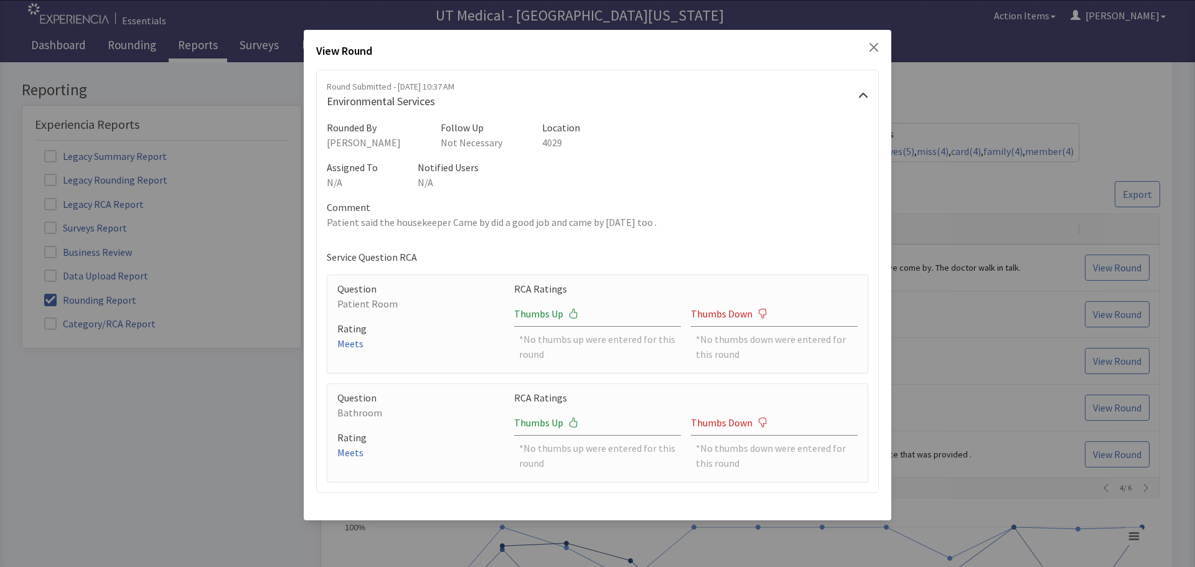
copy p "Patient said the housekeeper Came by did a good job and came by yesterday too ."
drag, startPoint x: 873, startPoint y: 47, endPoint x: 871, endPoint y: 57, distance: 10.7
click at [873, 47] on icon "Close" at bounding box center [874, 47] width 9 height 9
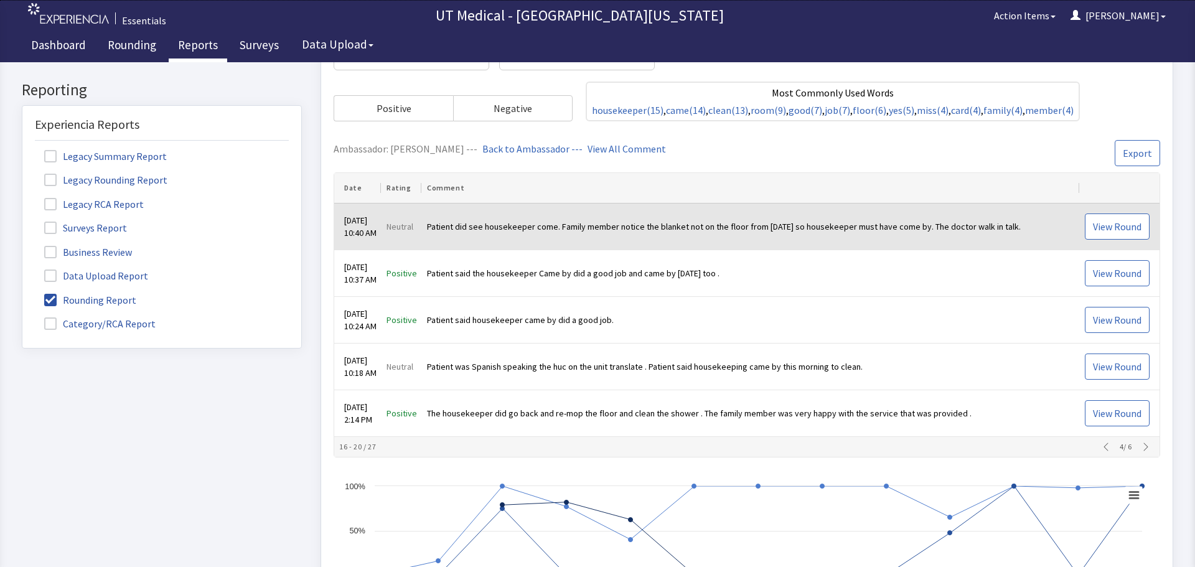
scroll to position [373, 0]
